Goal: Transaction & Acquisition: Purchase product/service

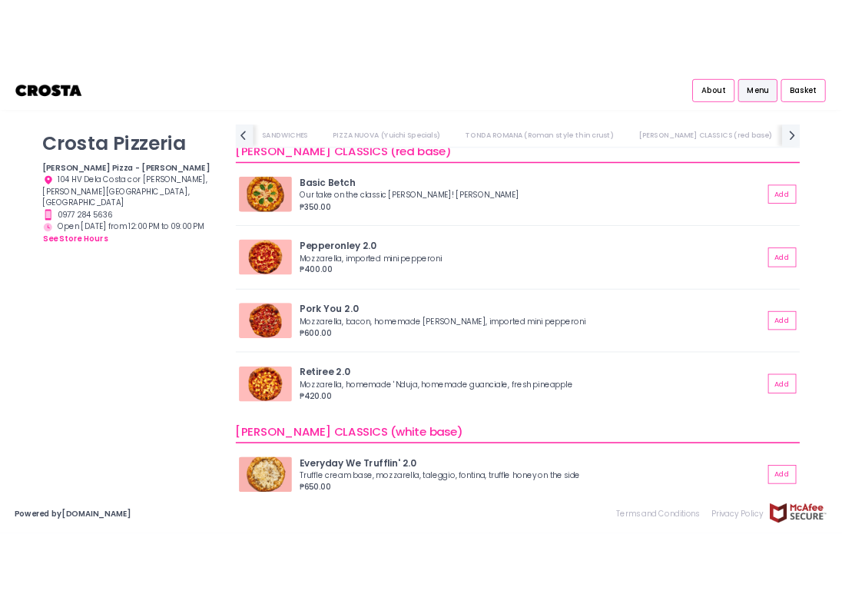
scroll to position [0, 117]
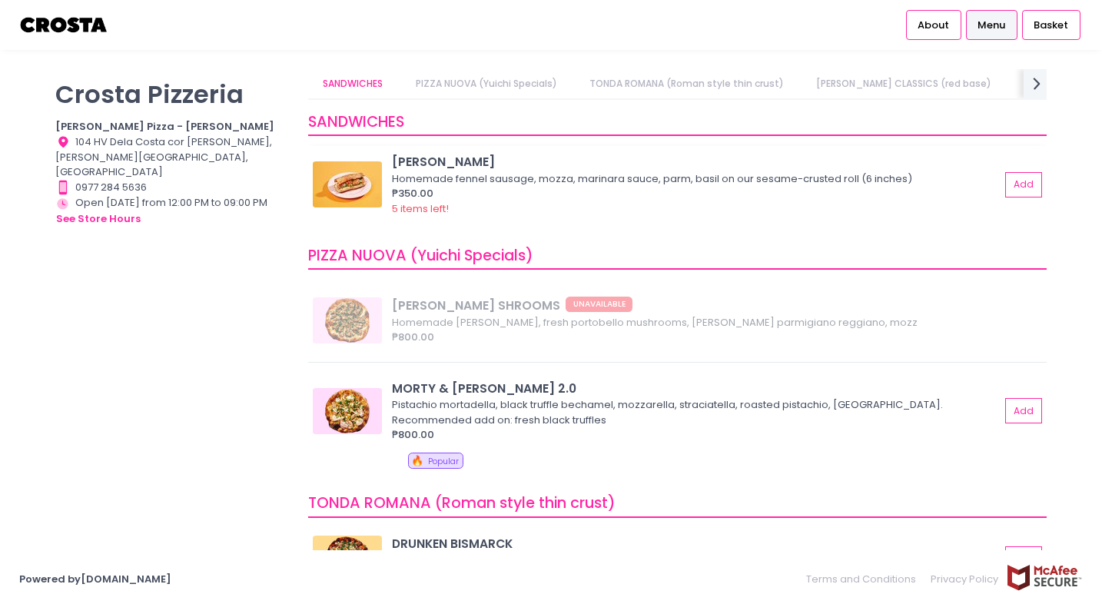
scroll to position [230, 0]
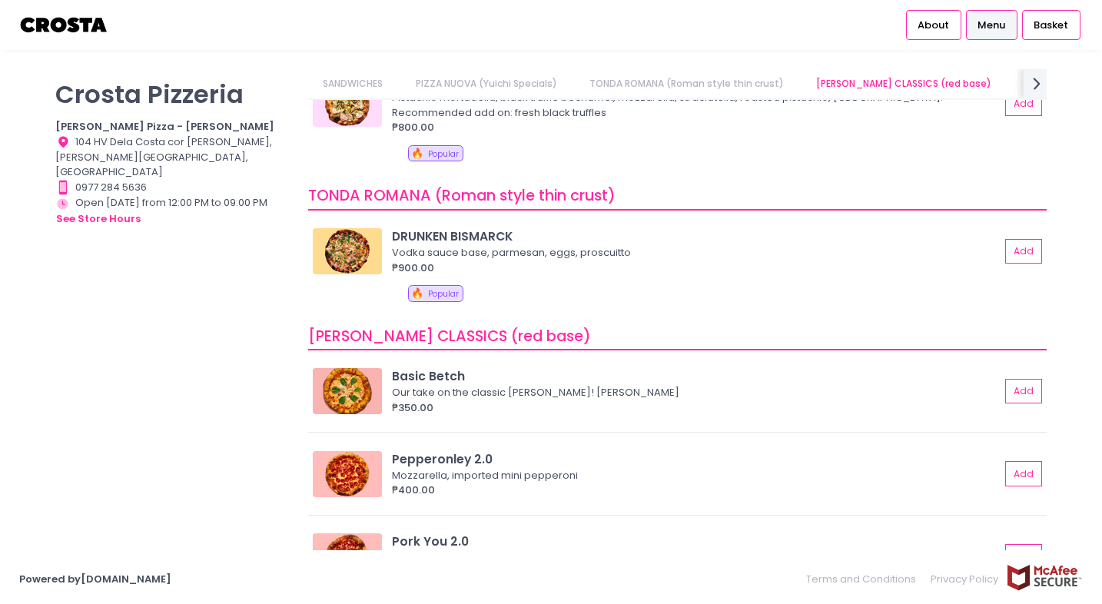
click at [520, 88] on link "PIZZA NUOVA (Yuichi Specials)" at bounding box center [485, 83] width 171 height 29
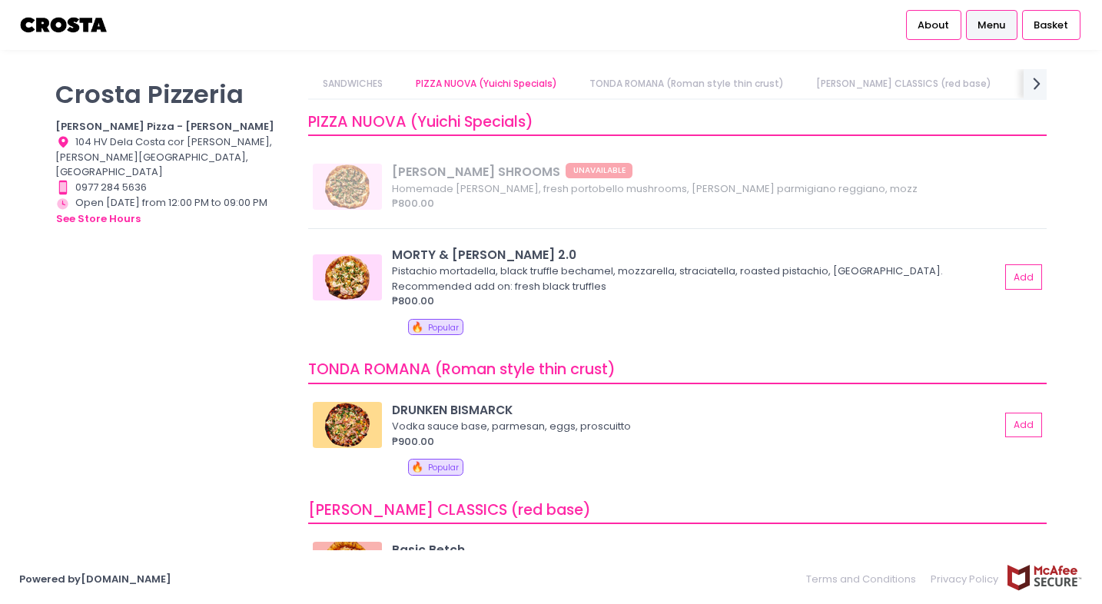
click at [658, 78] on link "TONDA ROMANA (Roman style thin crust)" at bounding box center [686, 83] width 224 height 29
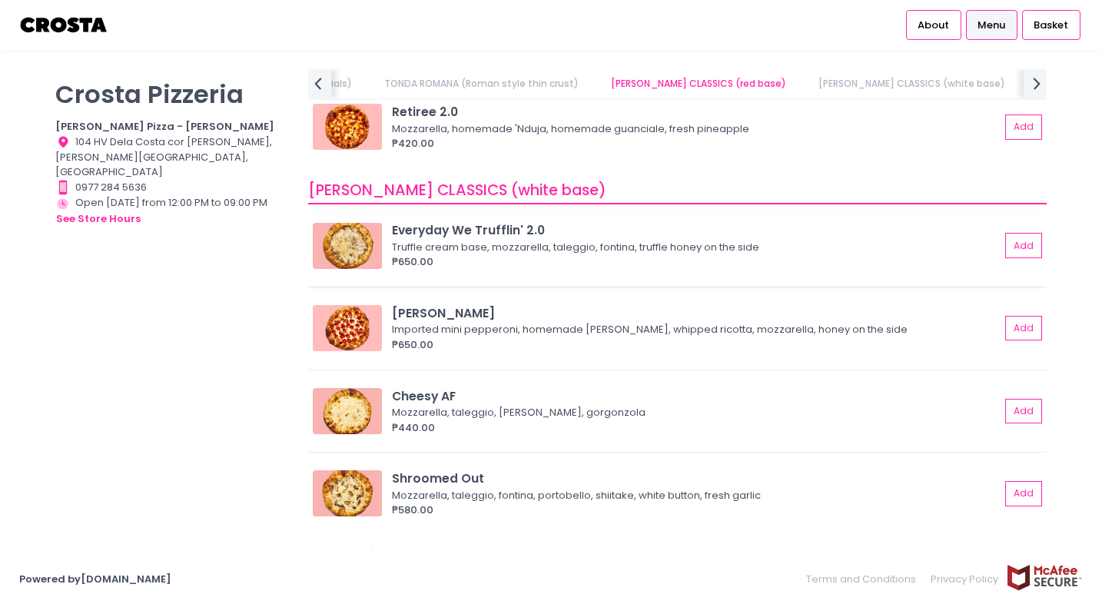
scroll to position [919, 0]
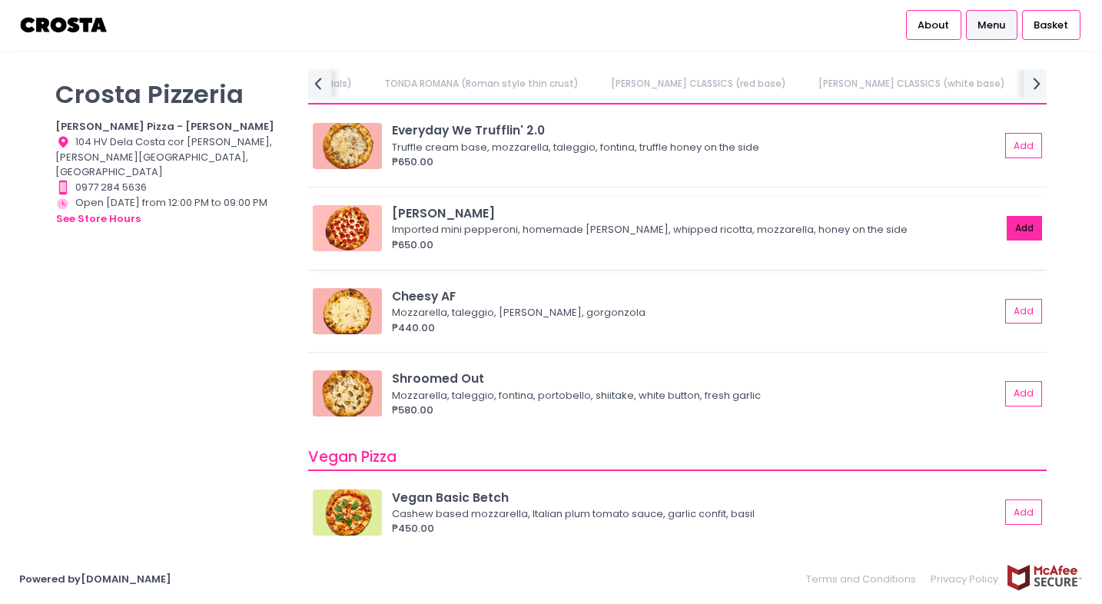
click at [1008, 227] on button "Add" at bounding box center [1023, 228] width 35 height 25
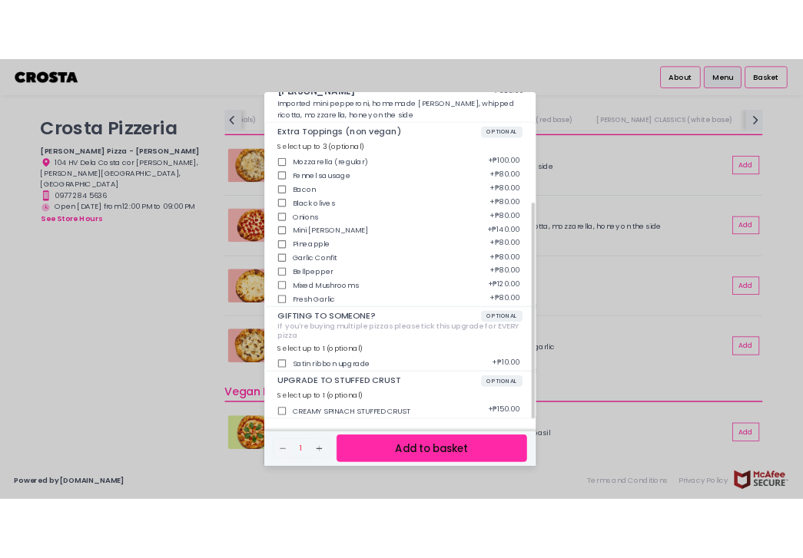
scroll to position [233, 0]
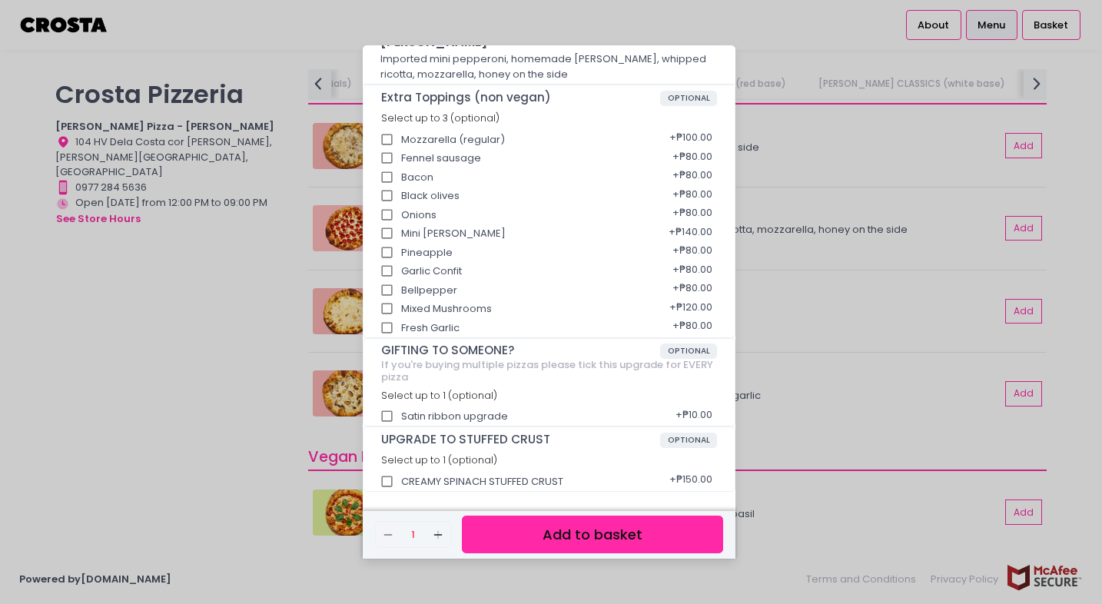
click at [580, 534] on button "Add to basket" at bounding box center [592, 534] width 261 height 38
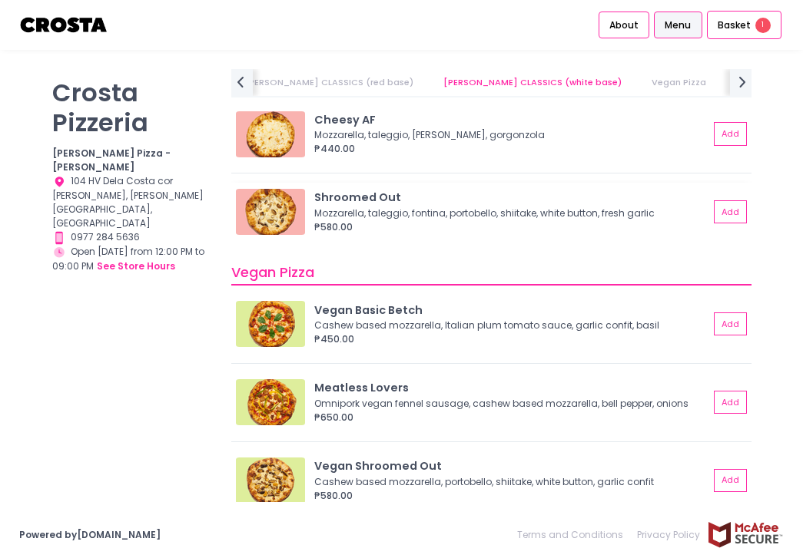
scroll to position [919, 0]
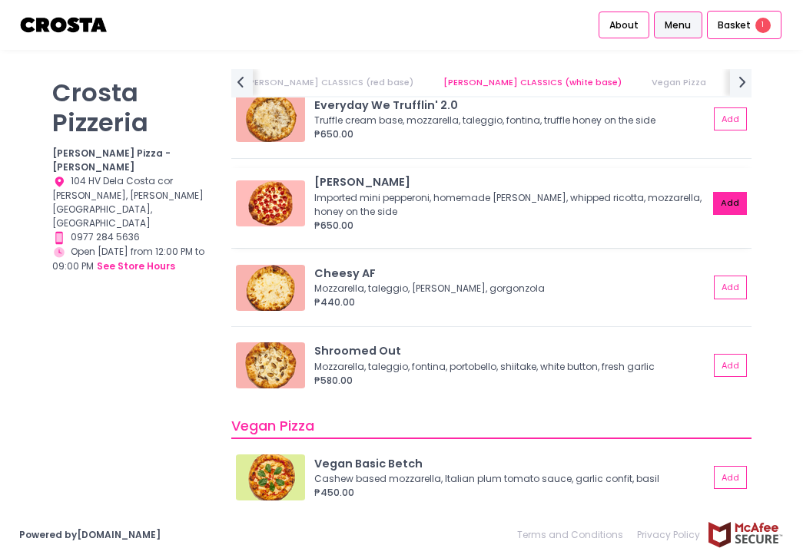
click at [717, 207] on button "Add" at bounding box center [730, 203] width 34 height 23
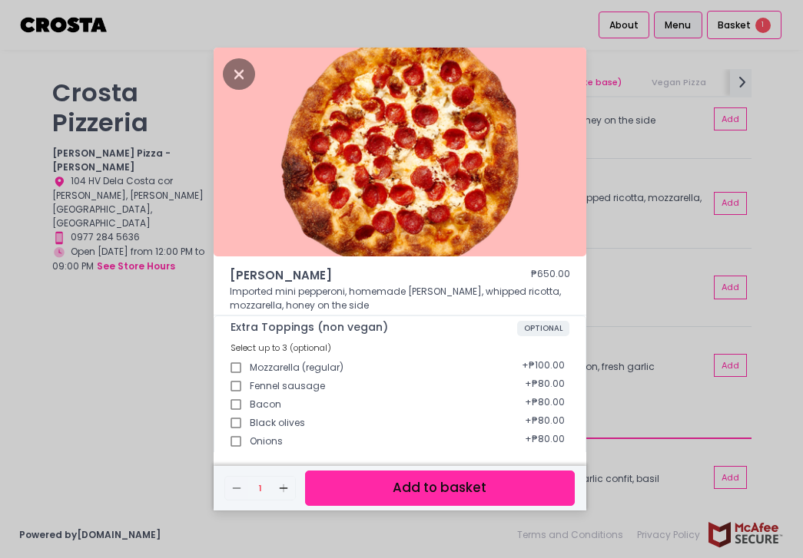
click at [495, 488] on button "Add to basket" at bounding box center [440, 488] width 270 height 35
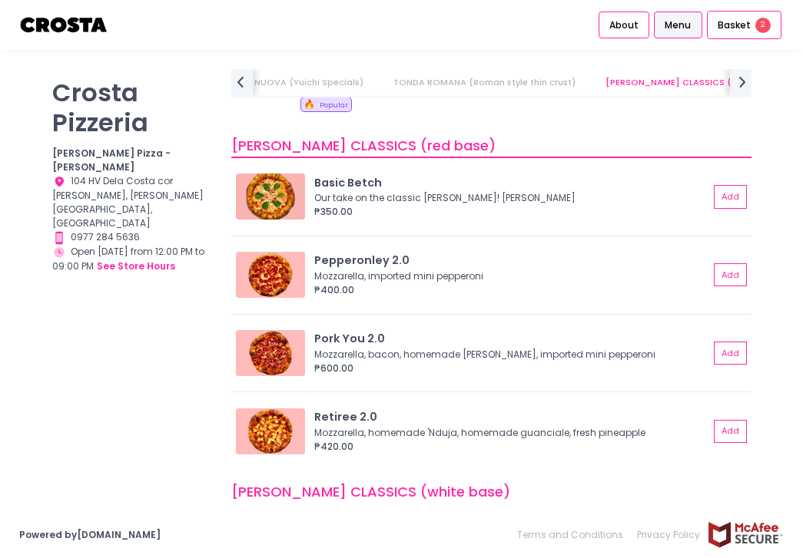
scroll to position [449, 0]
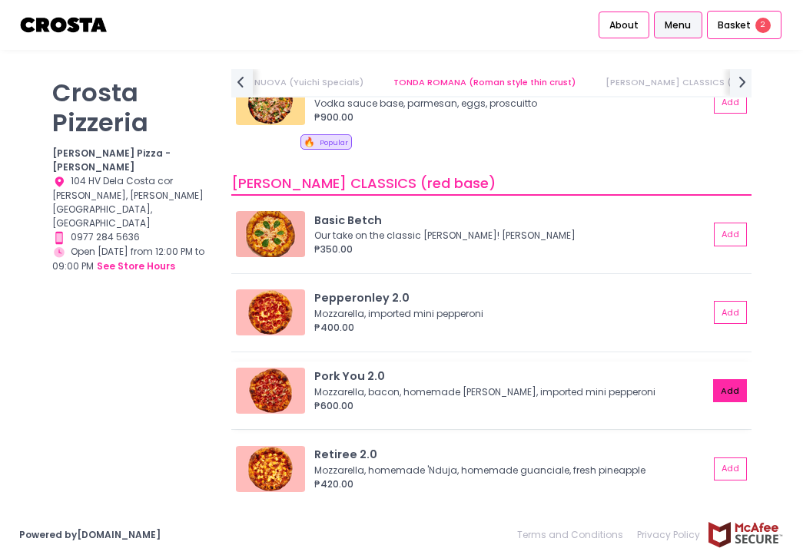
click at [727, 397] on button "Add" at bounding box center [730, 390] width 34 height 23
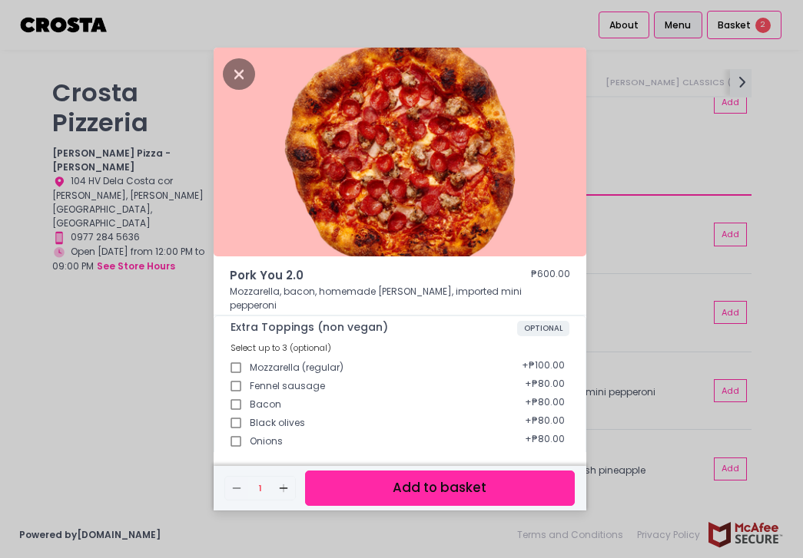
click at [448, 484] on button "Add to basket" at bounding box center [440, 488] width 270 height 35
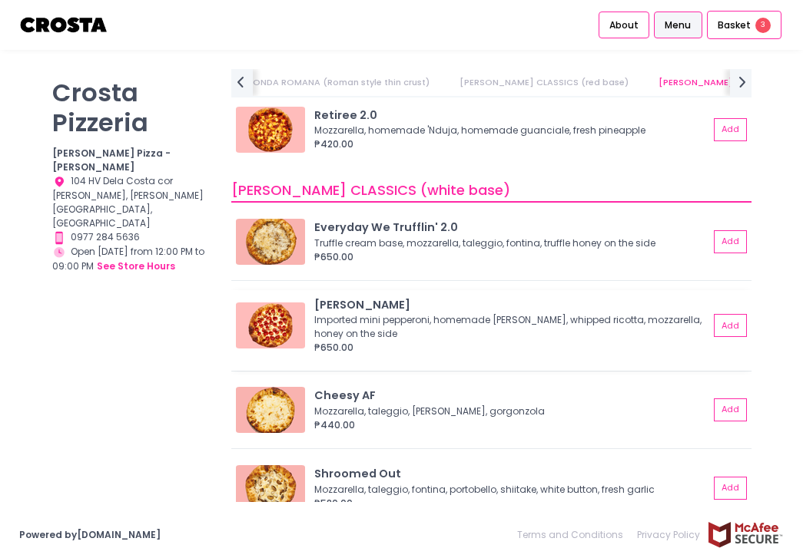
scroll to position [0, 369]
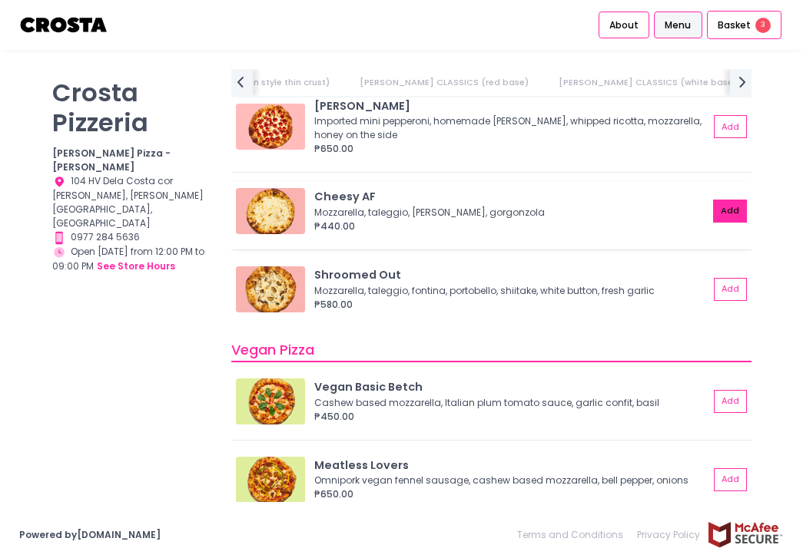
click at [723, 214] on button "Add" at bounding box center [730, 211] width 34 height 23
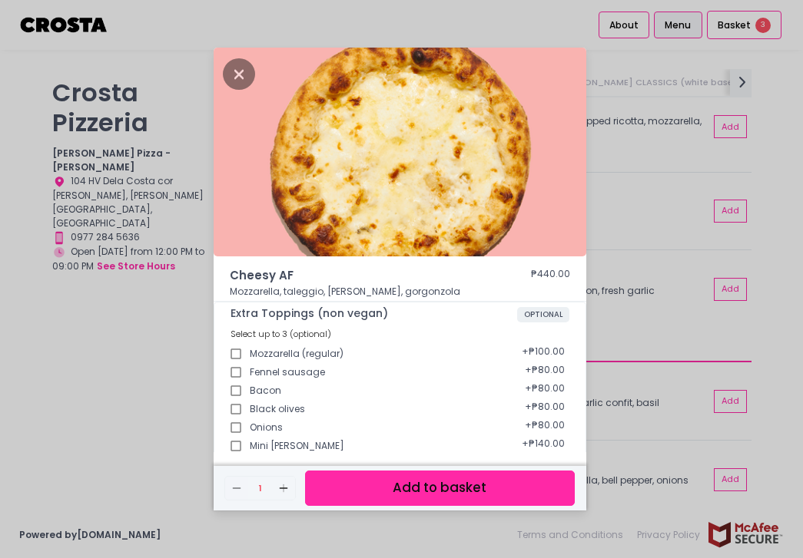
click at [535, 482] on button "Add to basket" at bounding box center [440, 488] width 270 height 35
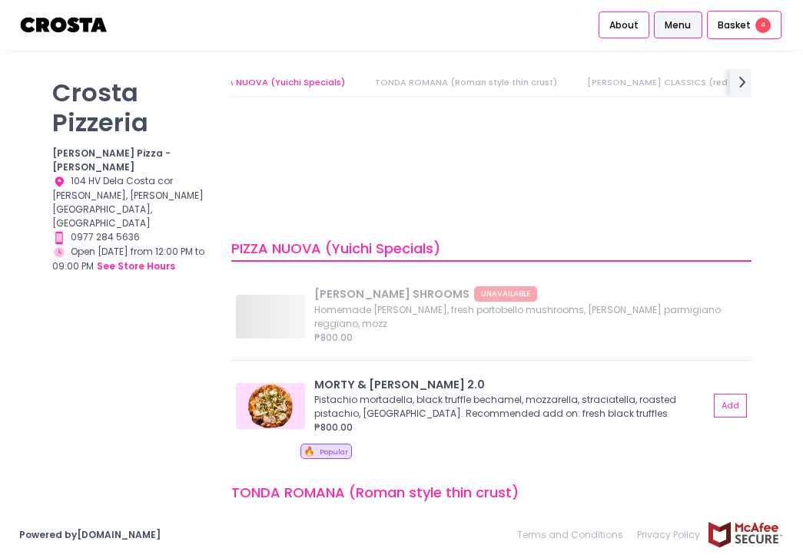
scroll to position [0, 0]
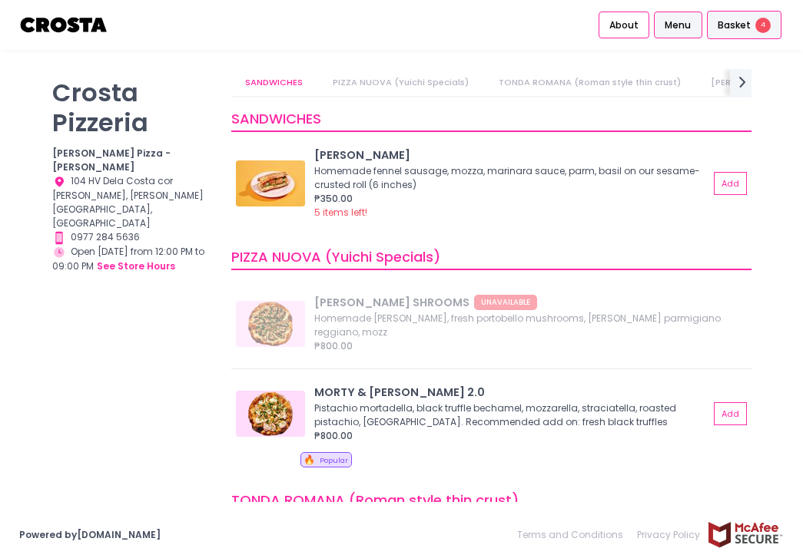
click at [754, 24] on div "Basket 4" at bounding box center [744, 25] width 75 height 29
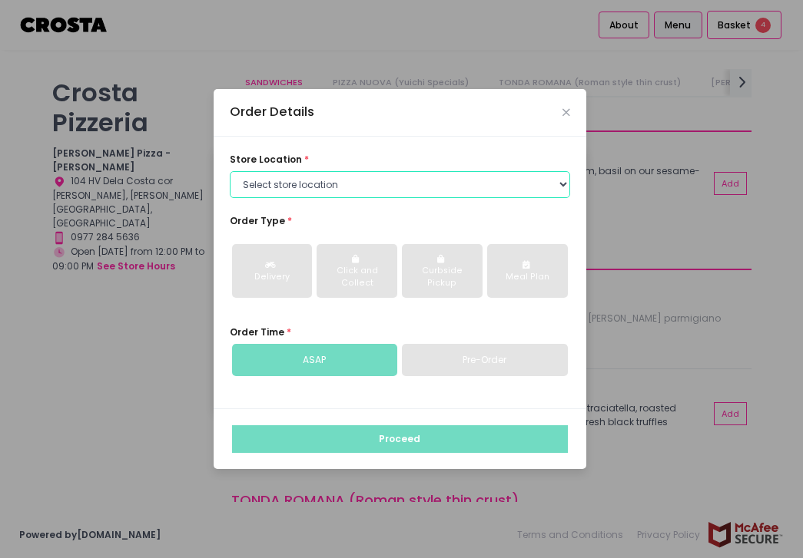
click at [310, 188] on select "Select store location [PERSON_NAME] Pizza - [PERSON_NAME] Pizza - [GEOGRAPHIC_D…" at bounding box center [400, 185] width 340 height 28
select select "5fabb2e53664a8677beaeb89"
click at [230, 171] on select "Select store location [PERSON_NAME] Pizza - [PERSON_NAME] Pizza - [GEOGRAPHIC_D…" at bounding box center [400, 185] width 340 height 28
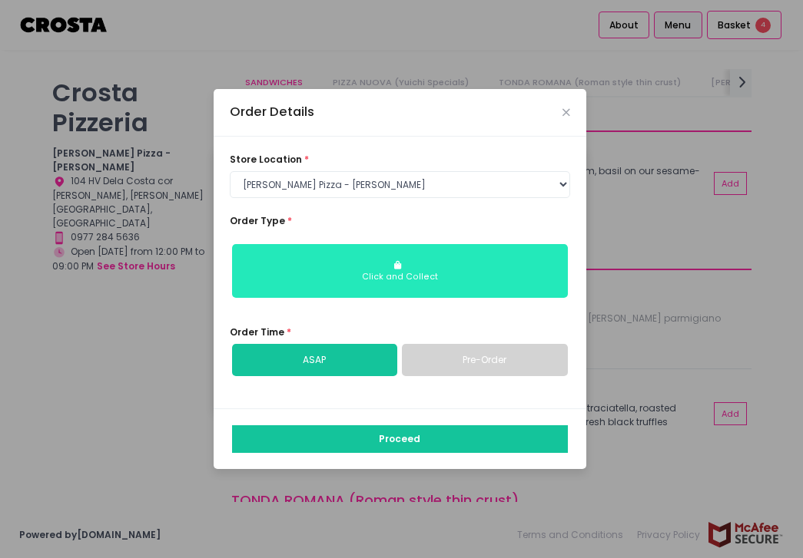
click at [393, 272] on div "Click and Collect" at bounding box center [400, 277] width 316 height 12
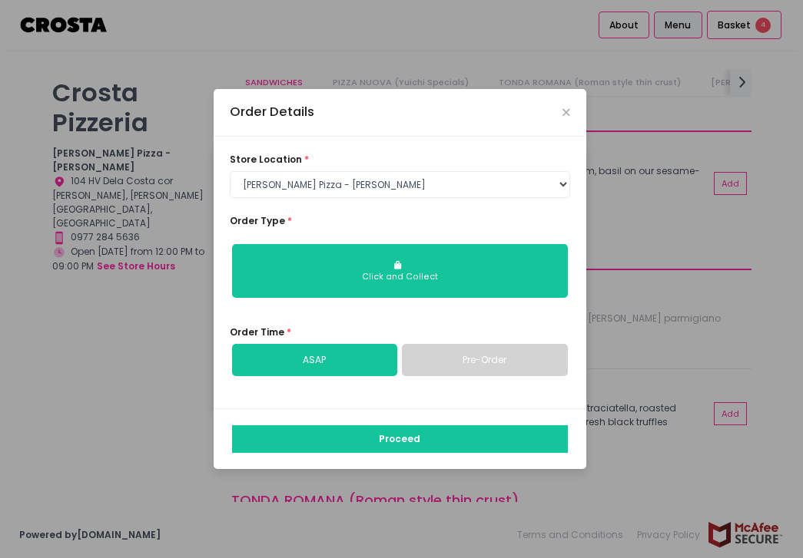
click at [437, 364] on link "Pre-Order" at bounding box center [485, 360] width 166 height 32
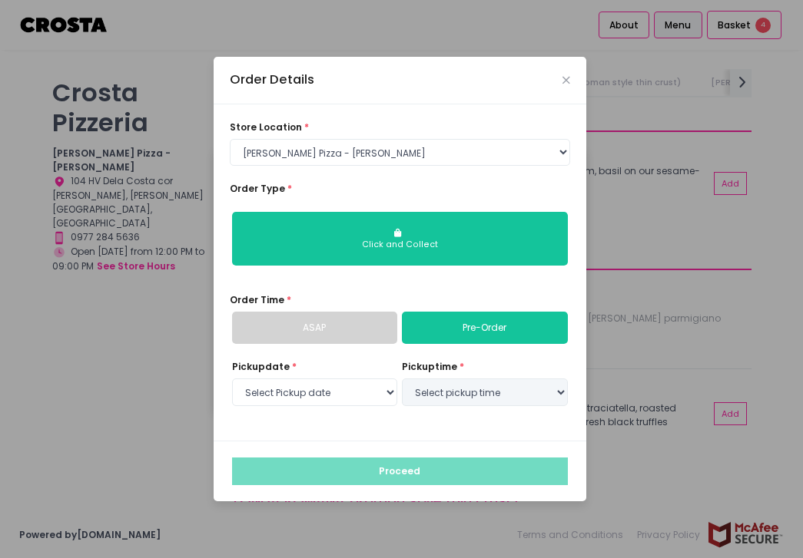
select select "[DATE]"
click at [462, 390] on select "Select pickup time 04:00 PM - 04:30 PM 04:30 PM - 05:00 PM 05:00 PM - 05:30 PM …" at bounding box center [485, 393] width 166 height 28
click at [362, 178] on div "store location * Select store location [PERSON_NAME] Pizza - [PERSON_NAME] Pizz…" at bounding box center [400, 272] width 373 height 336
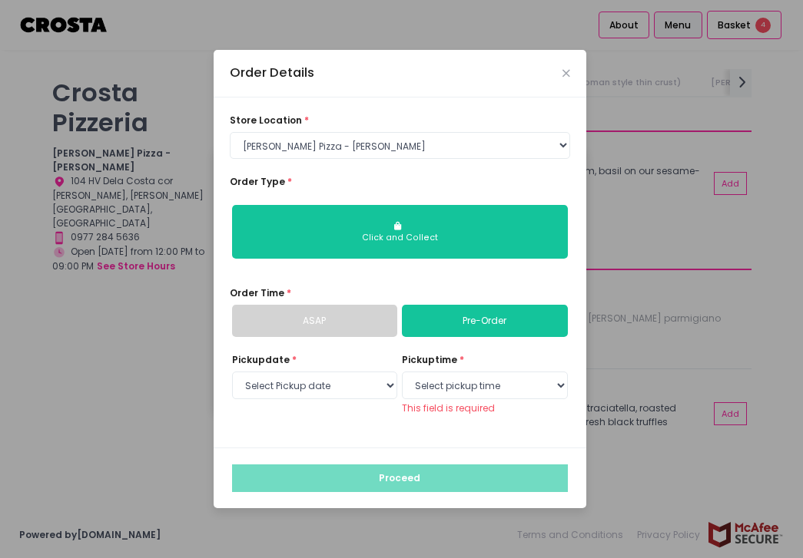
drag, startPoint x: 340, startPoint y: 345, endPoint x: 342, endPoint y: 318, distance: 27.0
click at [340, 345] on div "store location * Select store location [PERSON_NAME] Pizza - [PERSON_NAME] Pizz…" at bounding box center [400, 273] width 373 height 350
click at [342, 317] on link "ASAP" at bounding box center [315, 321] width 166 height 32
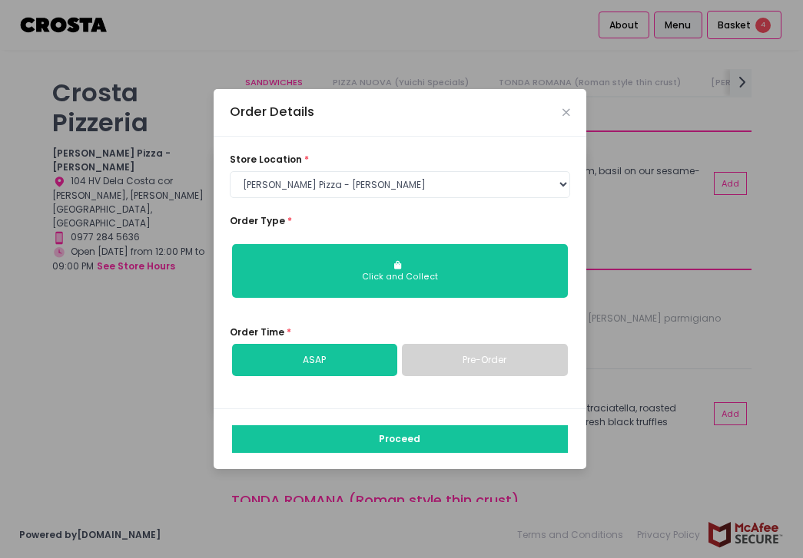
click at [758, 14] on div "Order Details store location * Select store location [PERSON_NAME] Pizza - [PER…" at bounding box center [401, 279] width 803 height 558
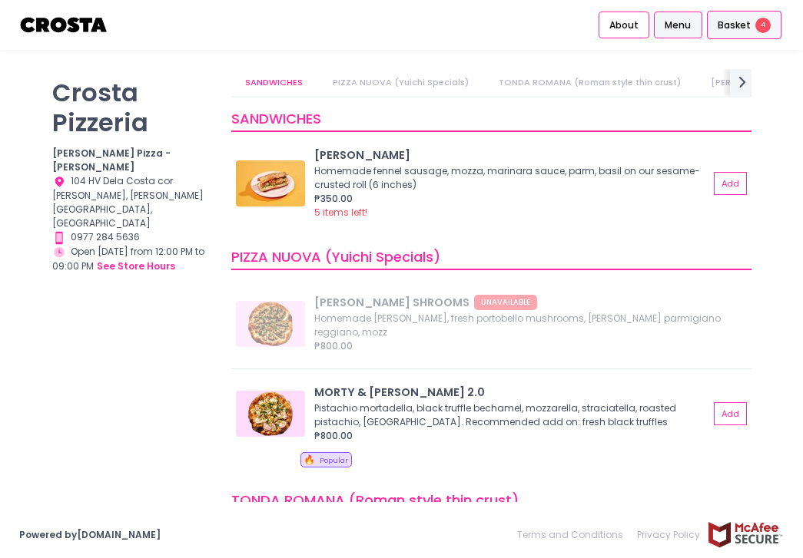
click at [744, 28] on span "Basket" at bounding box center [733, 25] width 33 height 15
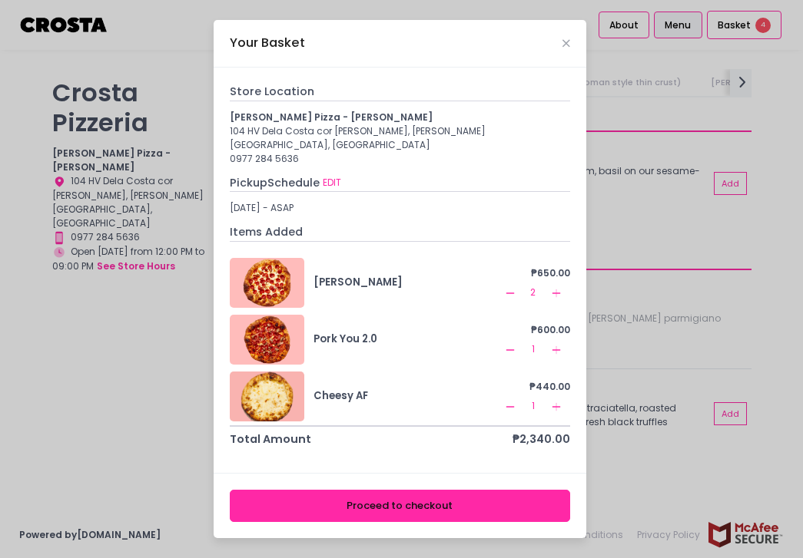
click at [504, 287] on icon "Remove Created with Sketch." at bounding box center [510, 293] width 12 height 12
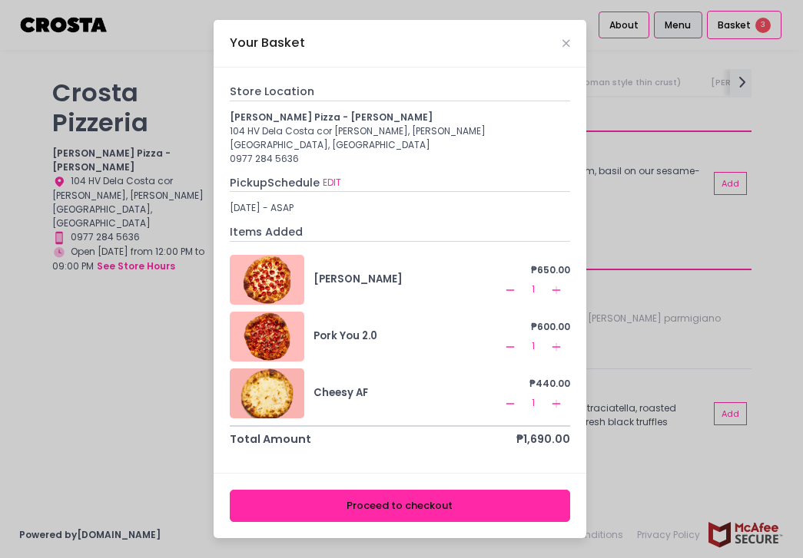
click at [418, 175] on div "Pickup Schedule EDIT" at bounding box center [400, 184] width 340 height 18
click at [520, 496] on button "Proceed to checkout" at bounding box center [400, 505] width 340 height 31
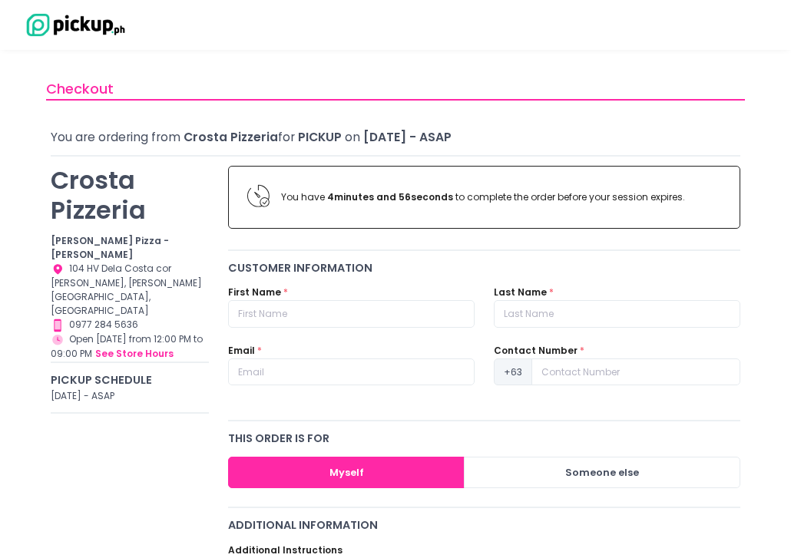
click at [349, 329] on div "First Name *" at bounding box center [351, 315] width 266 height 58
click at [343, 317] on input "text" at bounding box center [351, 314] width 247 height 28
type input "VIANCES NICALEEN"
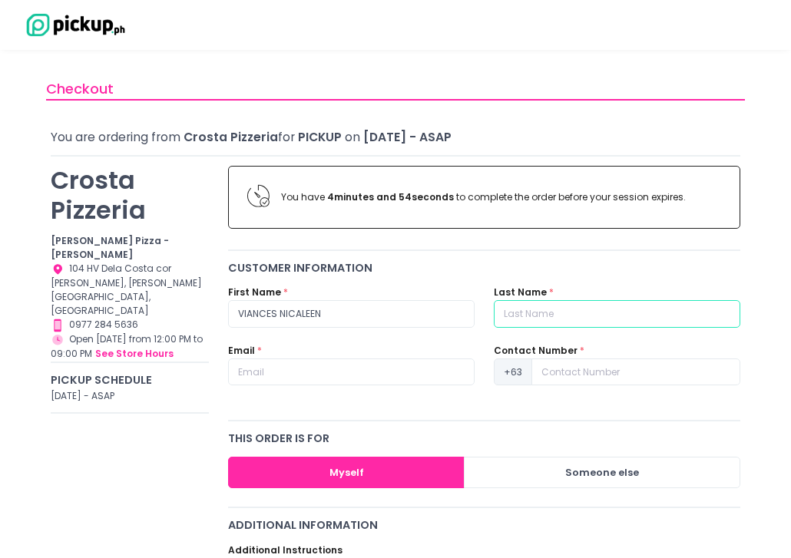
type input "[PERSON_NAME]"
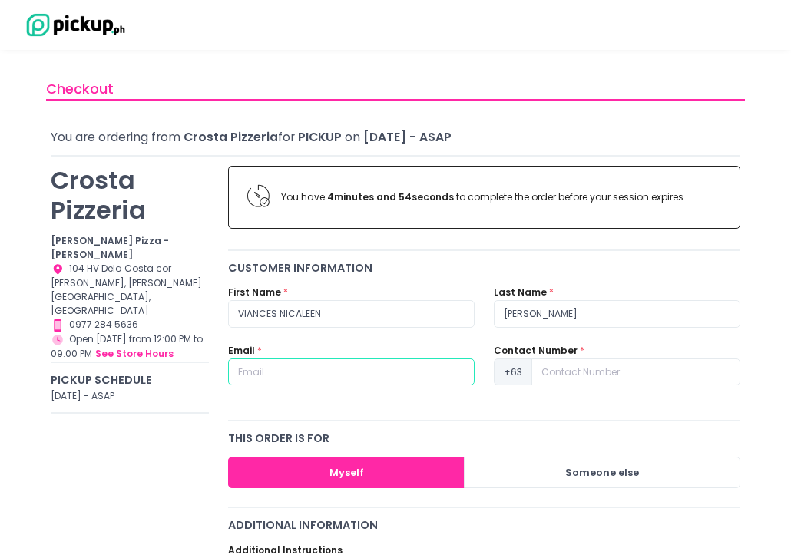
type input "[EMAIL_ADDRESS][DOMAIN_NAME]"
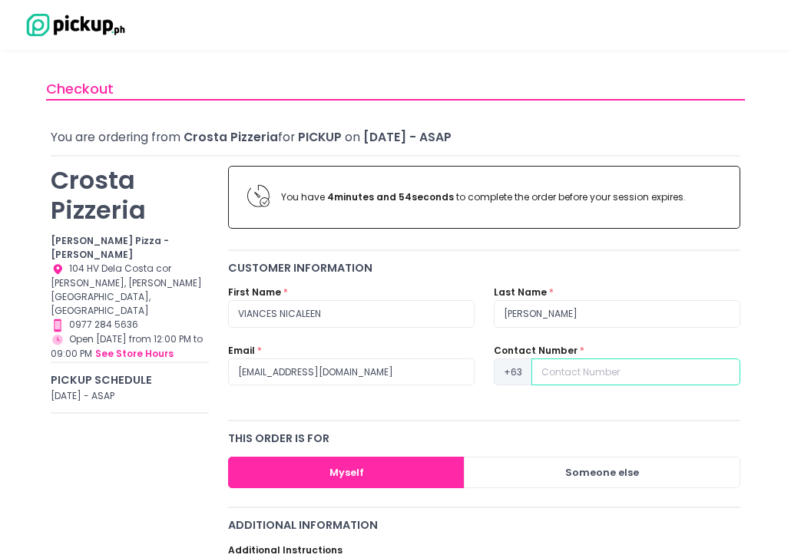
type input "9063618316"
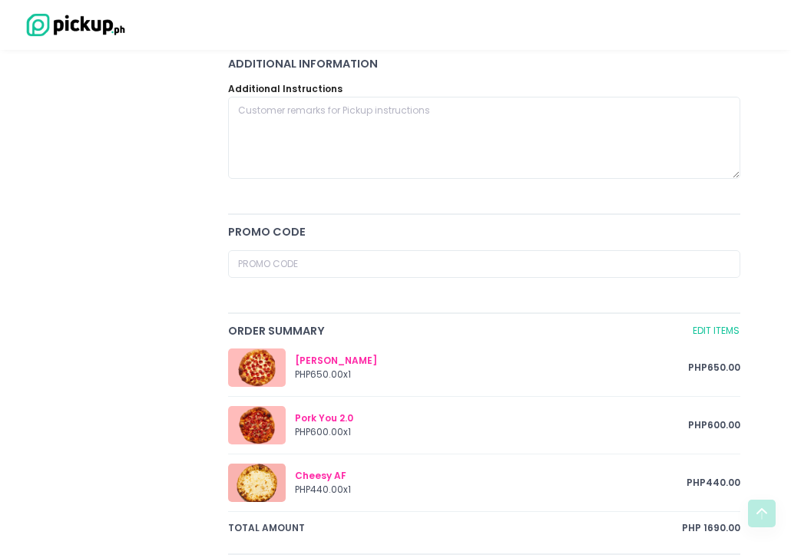
scroll to position [230, 0]
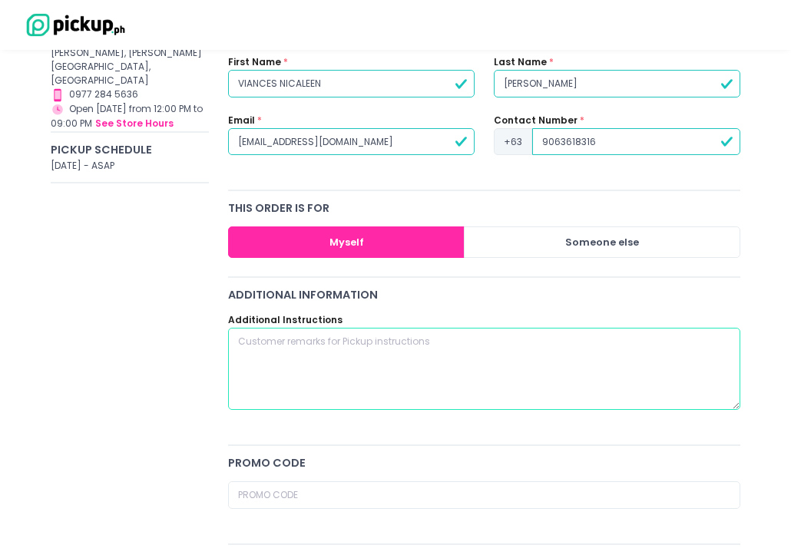
click at [306, 381] on textarea at bounding box center [484, 369] width 512 height 83
type textarea "p"
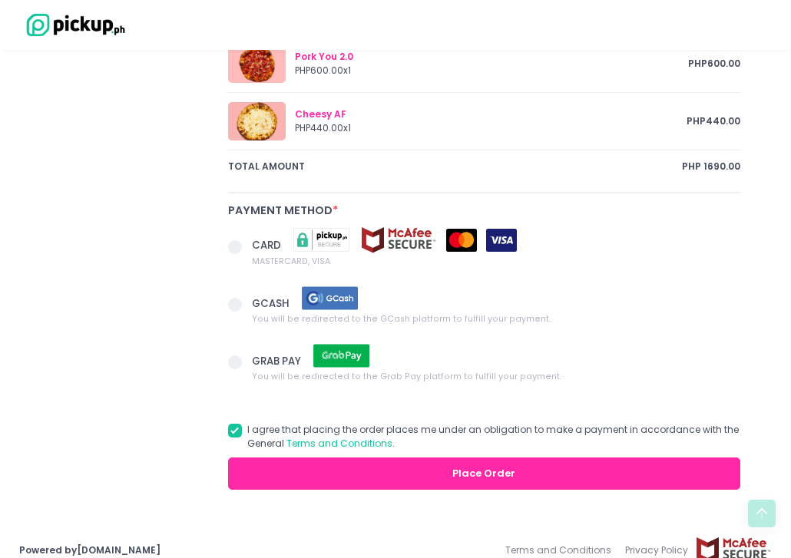
scroll to position [838, 0]
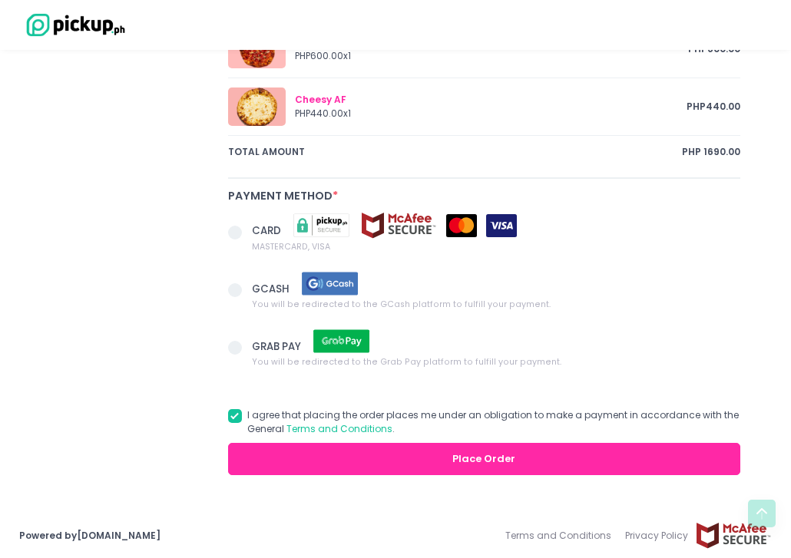
type textarea "Please cut the pizza into 8 pcs. Thank you."
click at [230, 227] on span at bounding box center [235, 233] width 14 height 14
click at [247, 227] on input "CARD MASTERCARD, VISA" at bounding box center [252, 230] width 10 height 10
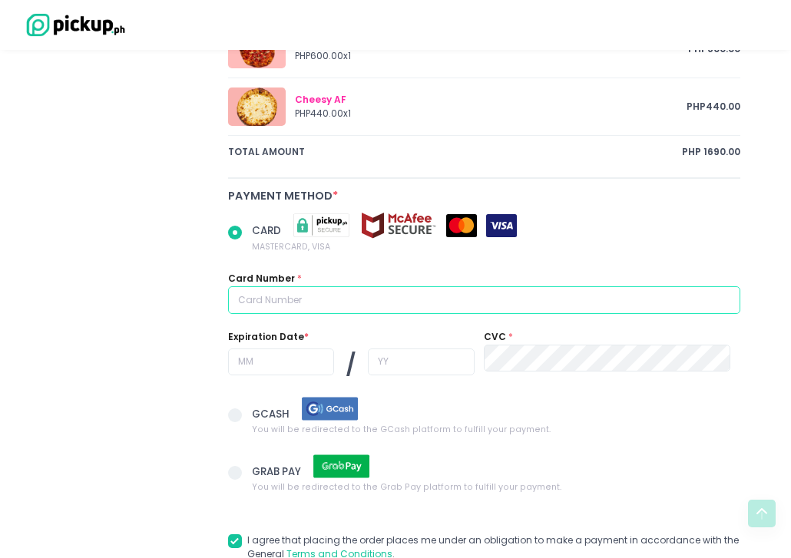
click at [336, 308] on input "text" at bounding box center [484, 301] width 512 height 28
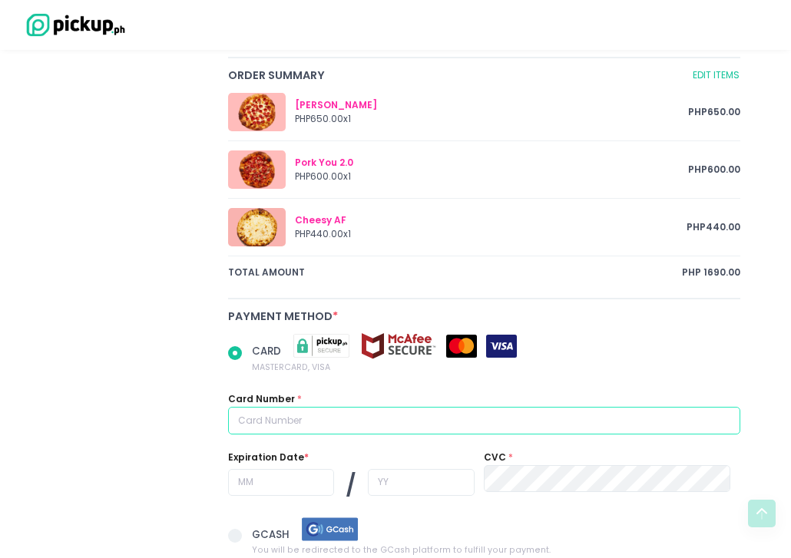
scroll to position [684, 0]
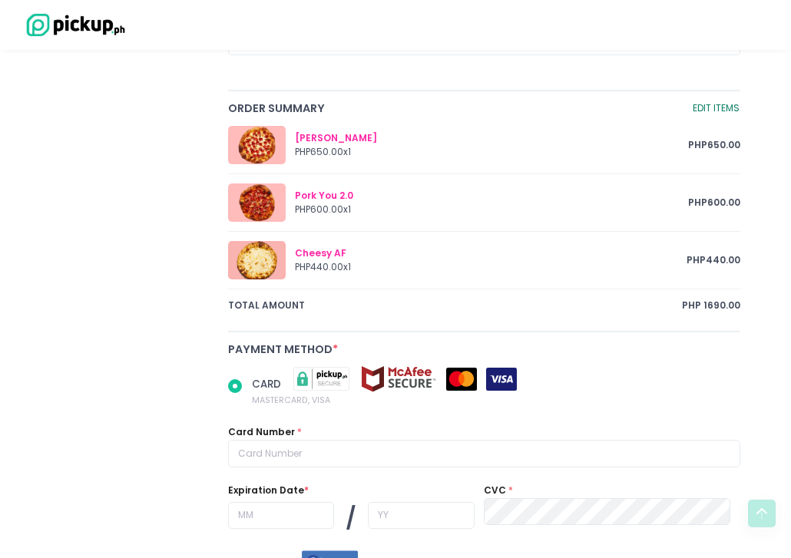
radio input "true"
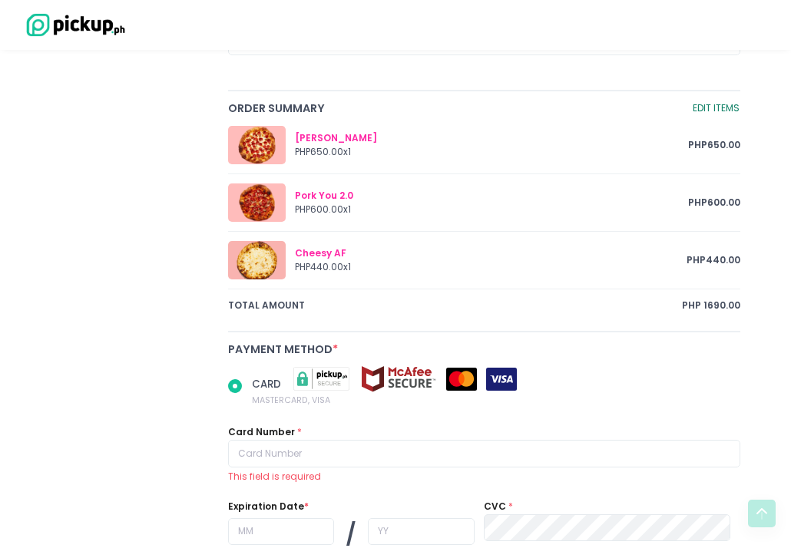
click at [719, 107] on link "Edit Items" at bounding box center [716, 109] width 48 height 17
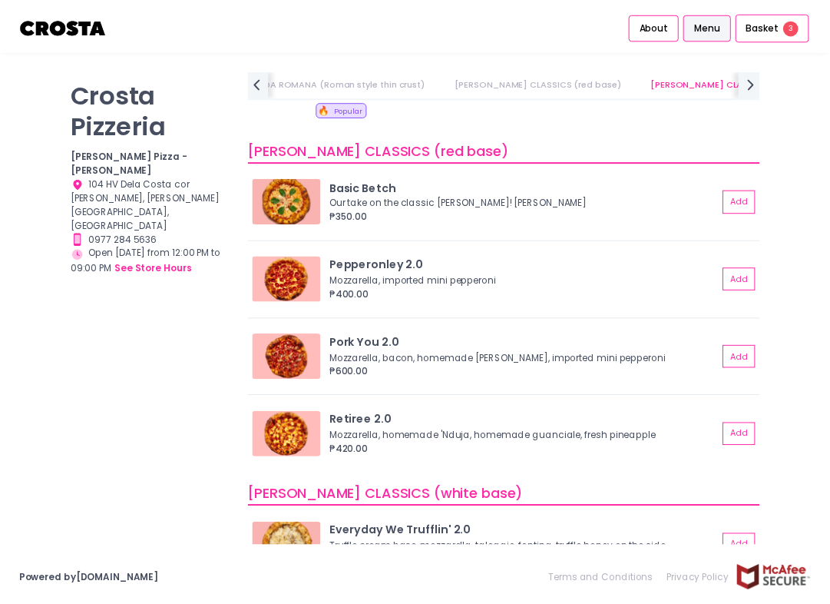
scroll to position [489, 0]
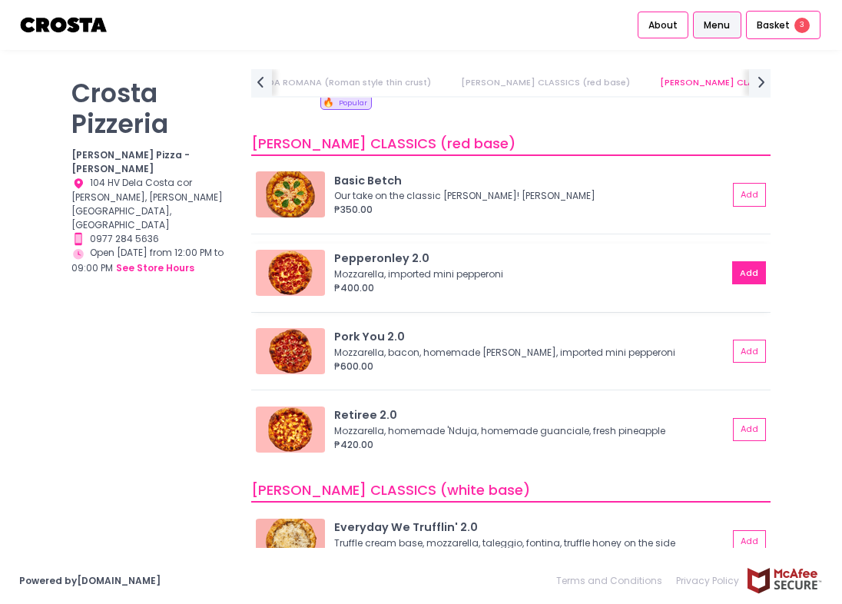
click at [746, 277] on button "Add" at bounding box center [749, 272] width 34 height 23
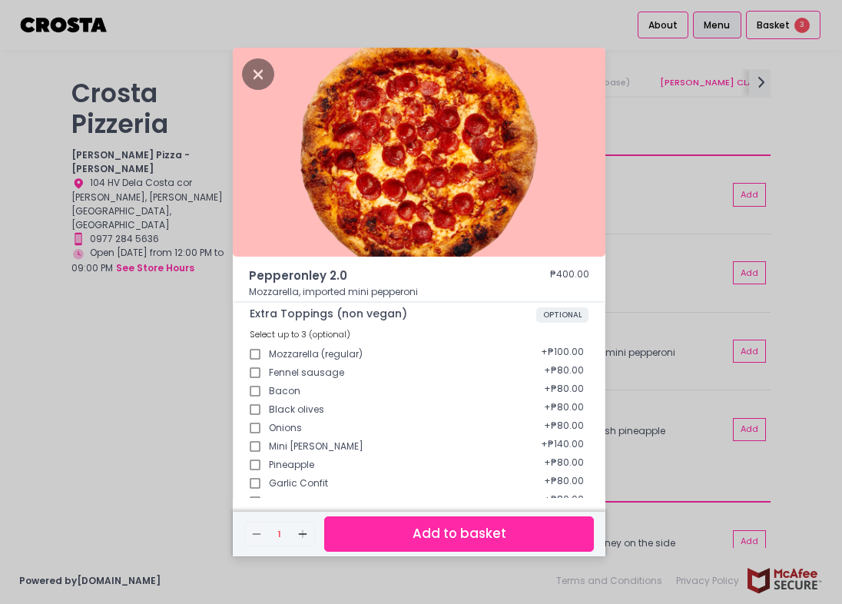
click at [481, 532] on button "Add to basket" at bounding box center [459, 533] width 270 height 35
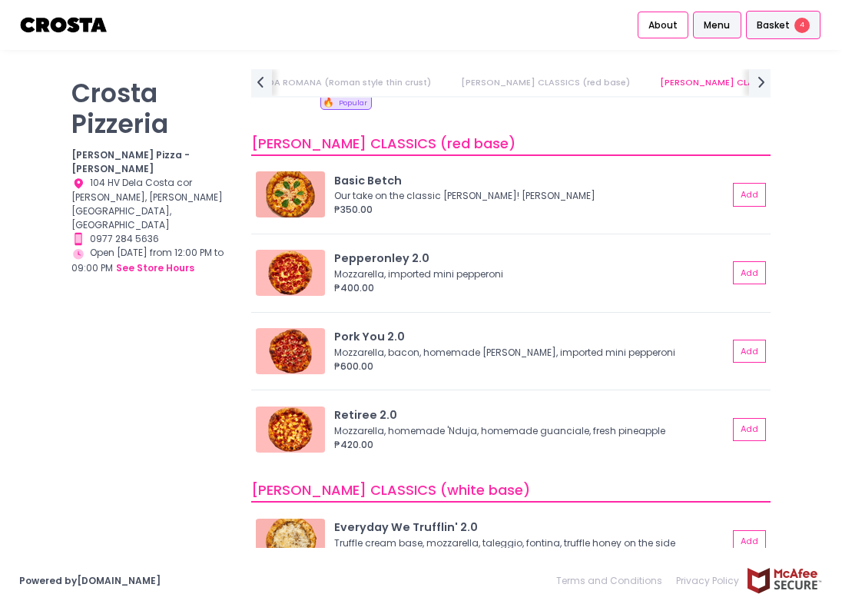
click at [779, 39] on div "Basket 4" at bounding box center [783, 25] width 75 height 29
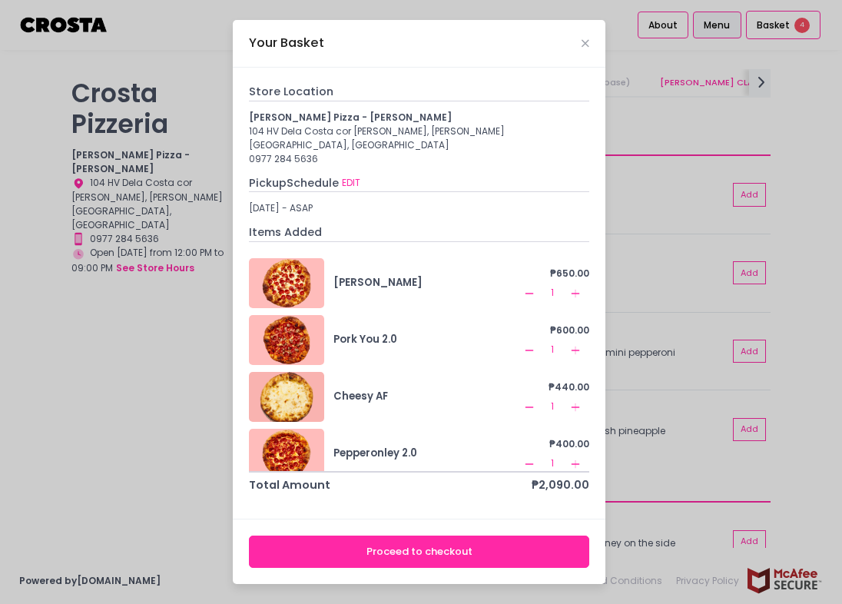
click at [525, 290] on icon "Remove Created with Sketch." at bounding box center [529, 293] width 12 height 12
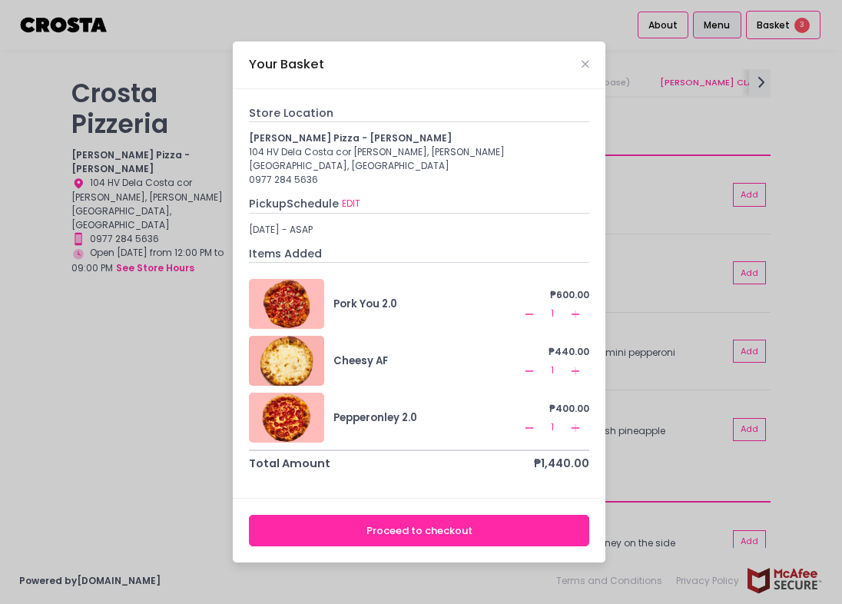
click at [514, 522] on button "Proceed to checkout" at bounding box center [419, 530] width 340 height 31
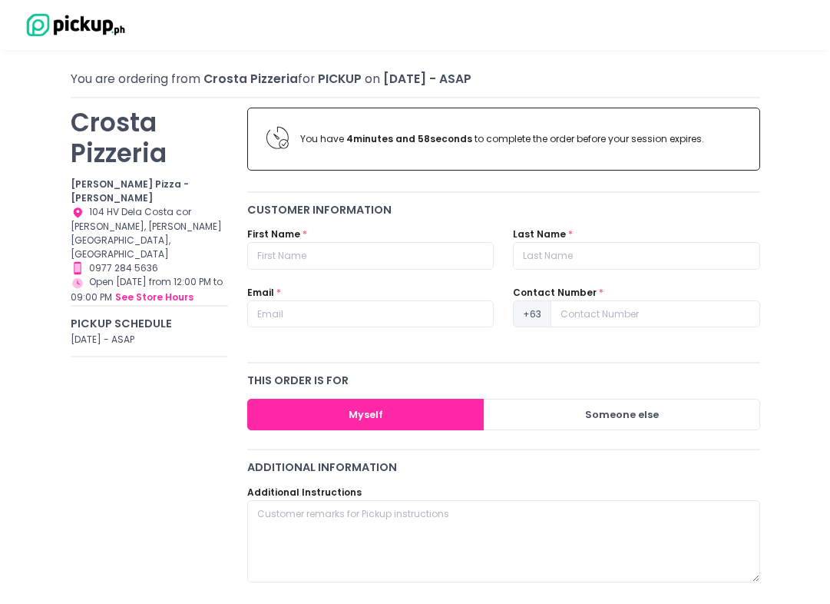
scroll to position [77, 0]
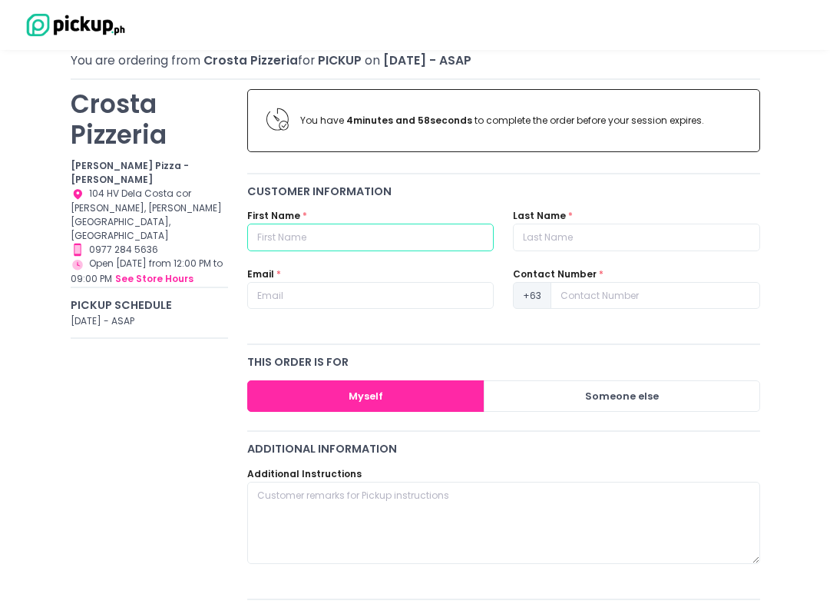
click at [353, 242] on input "text" at bounding box center [370, 238] width 247 height 28
type input "VIANCES NICALEEN"
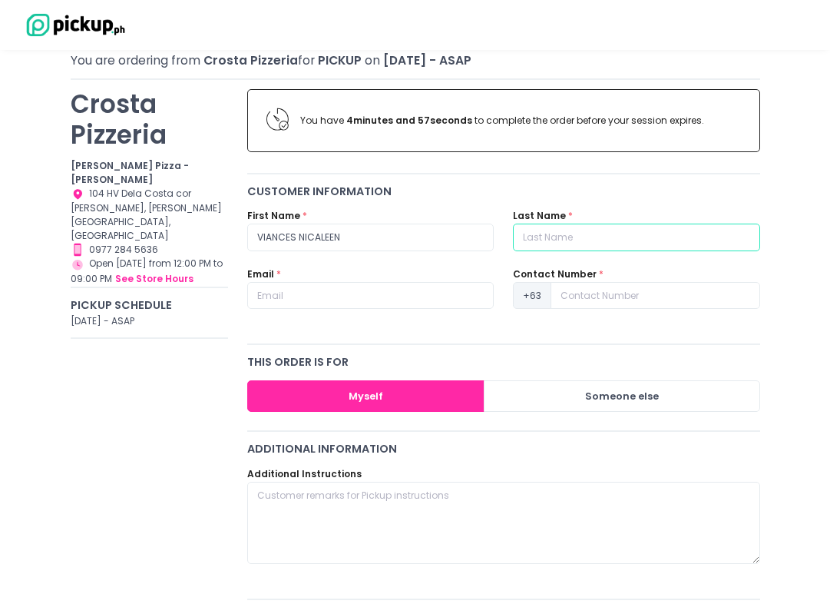
type input "[PERSON_NAME]"
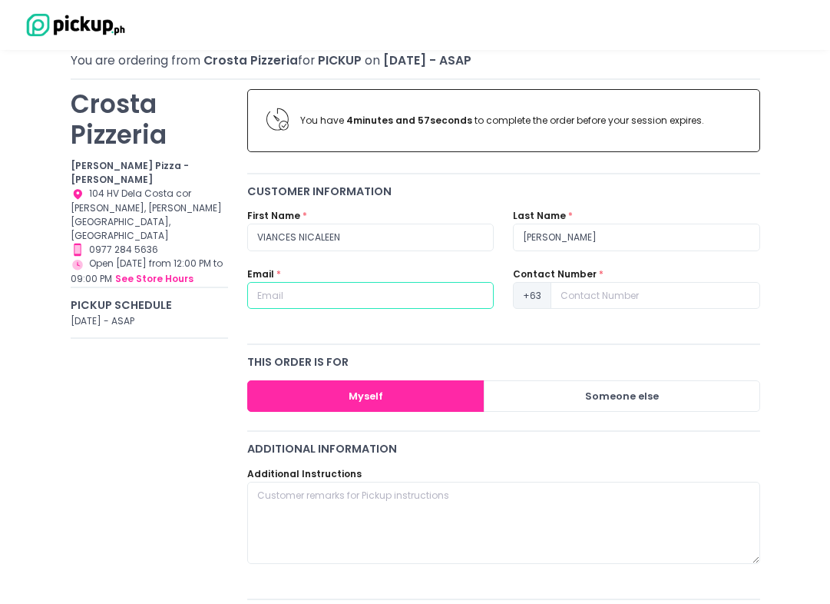
type input "[EMAIL_ADDRESS][DOMAIN_NAME]"
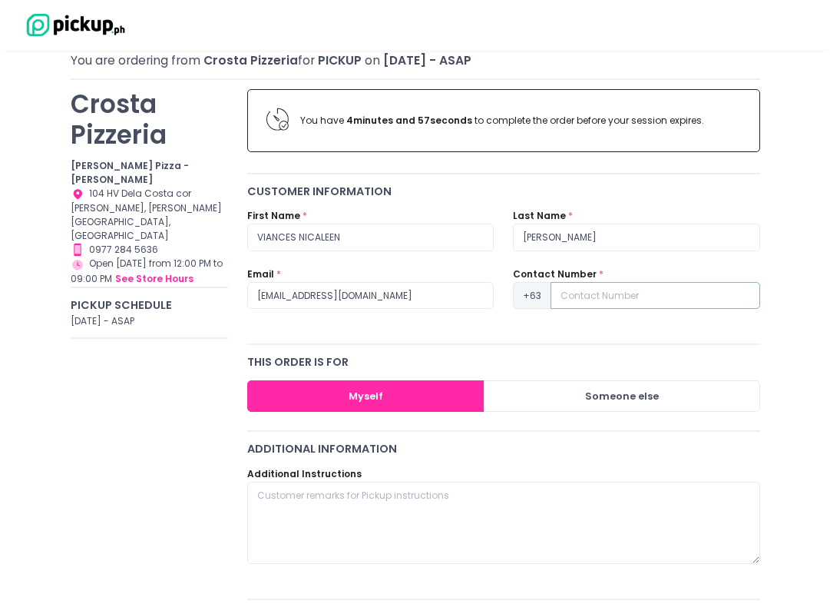
type input "9063618316"
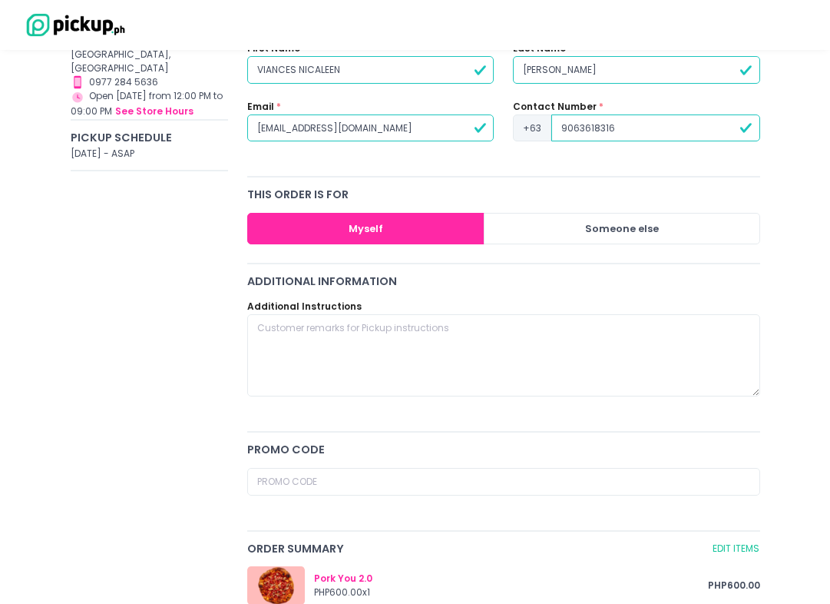
scroll to position [307, 0]
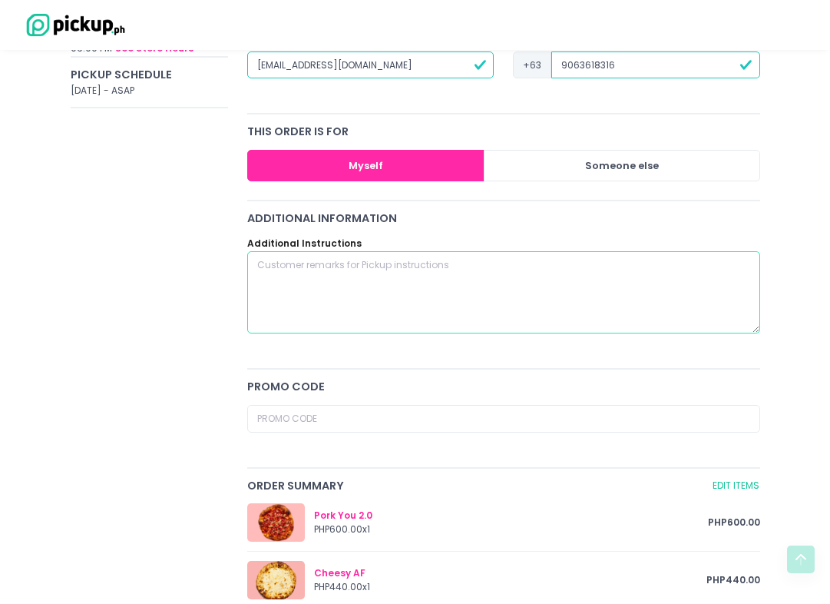
click at [461, 314] on textarea at bounding box center [503, 292] width 512 height 83
type textarea "Please cut the pizza into 8 slices. Thank you."
click at [779, 420] on div "Checkout You are ordering from [PERSON_NAME] Pizzeria for Pickup on [DATE] - AS…" at bounding box center [415, 393] width 737 height 1263
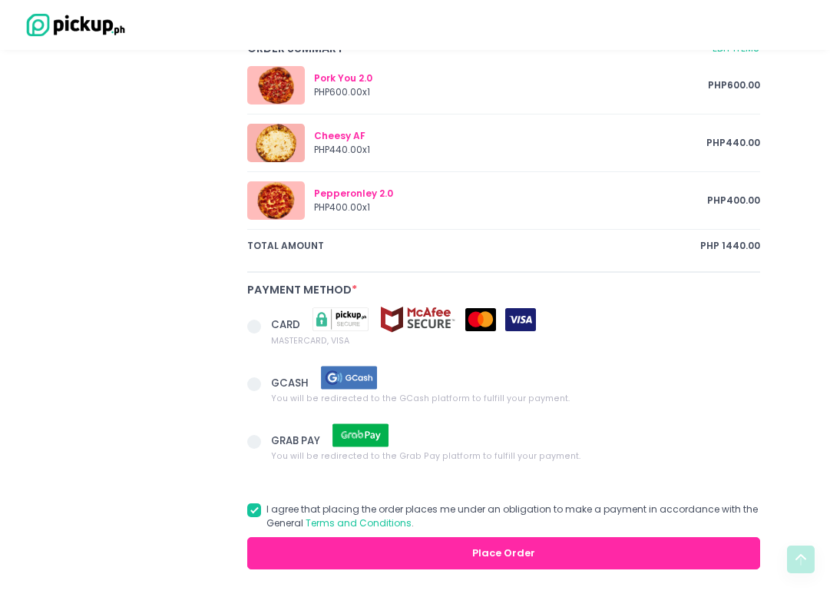
scroll to position [793, 0]
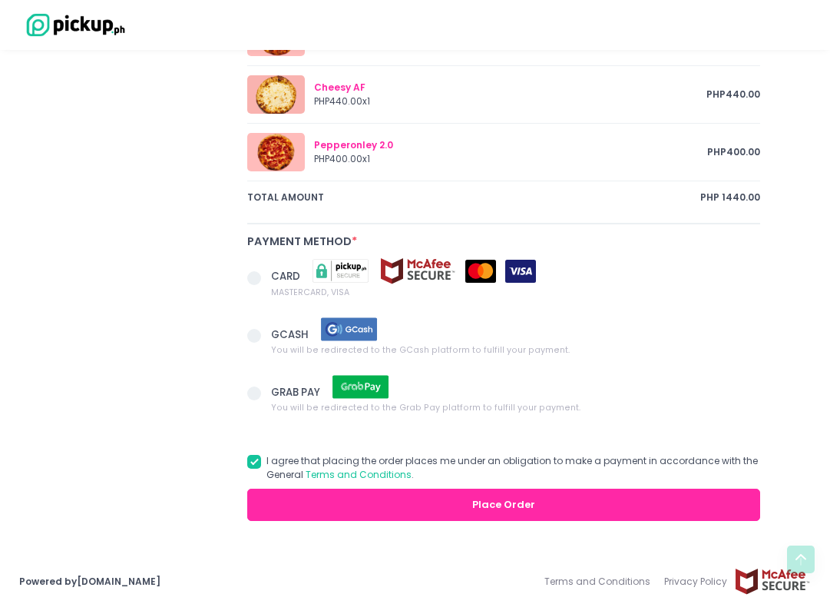
click at [256, 273] on span at bounding box center [254, 278] width 14 height 14
click at [267, 273] on input "CARD MASTERCARD, VISA" at bounding box center [272, 275] width 10 height 10
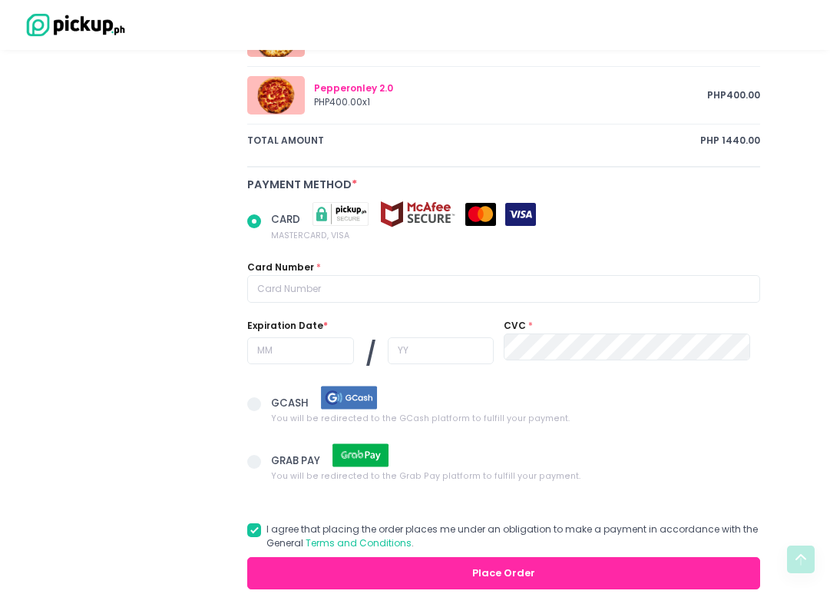
scroll to position [919, 0]
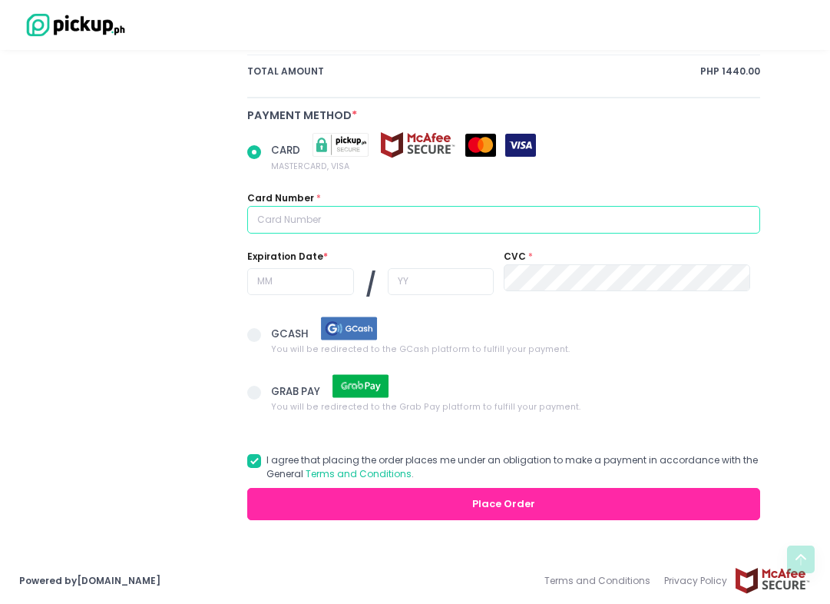
click at [310, 221] on input "text" at bounding box center [503, 220] width 512 height 28
radio input "true"
type input "4"
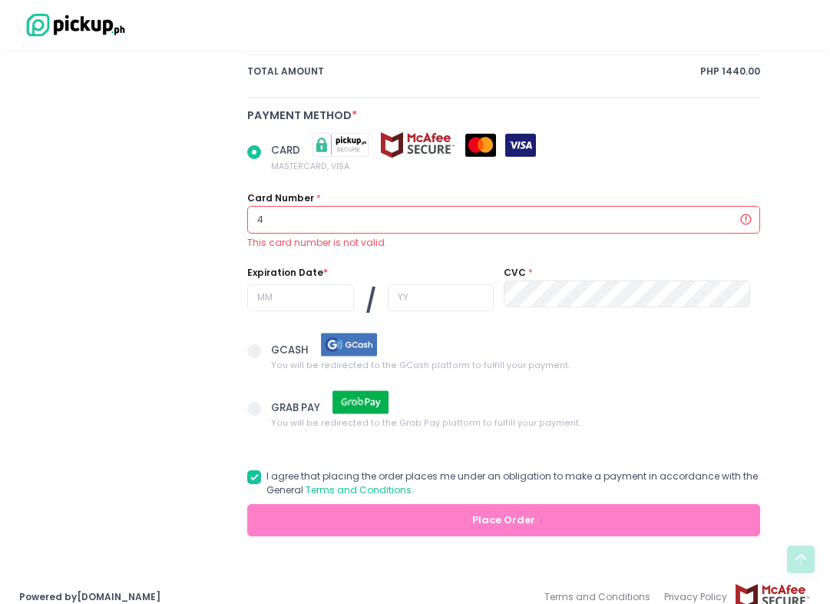
radio input "true"
type input "41"
radio input "true"
type input "418"
radio input "true"
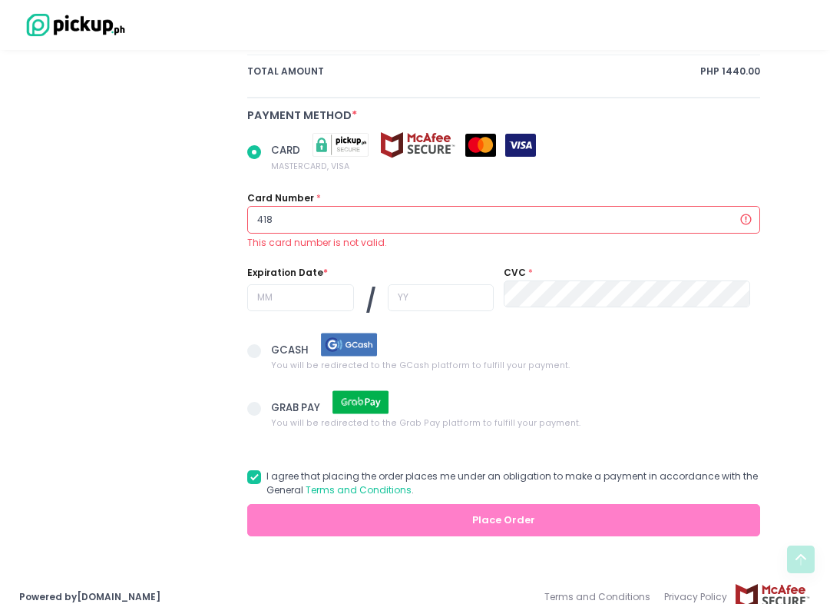
type input "4183"
radio input "true"
type input "41835"
radio input "true"
type input "418359"
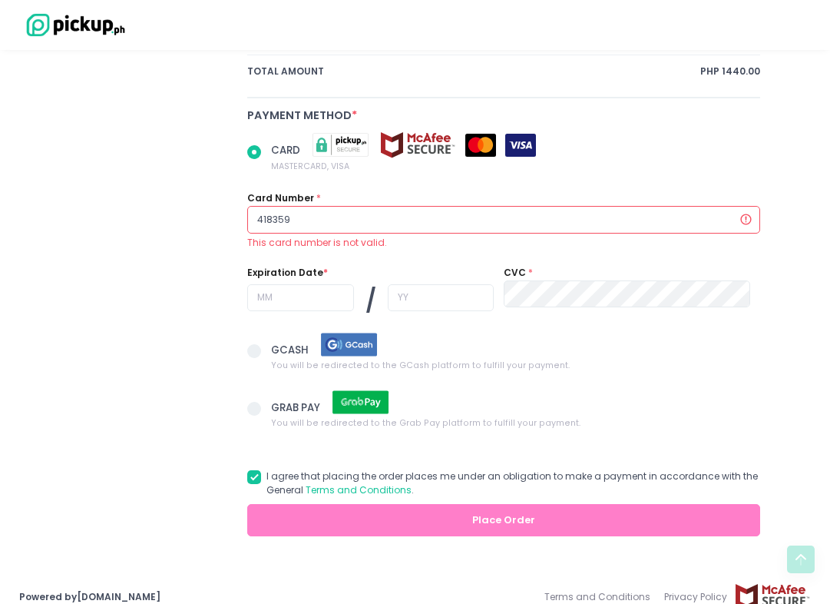
radio input "true"
type input "4183590"
radio input "true"
type input "41835907"
radio input "true"
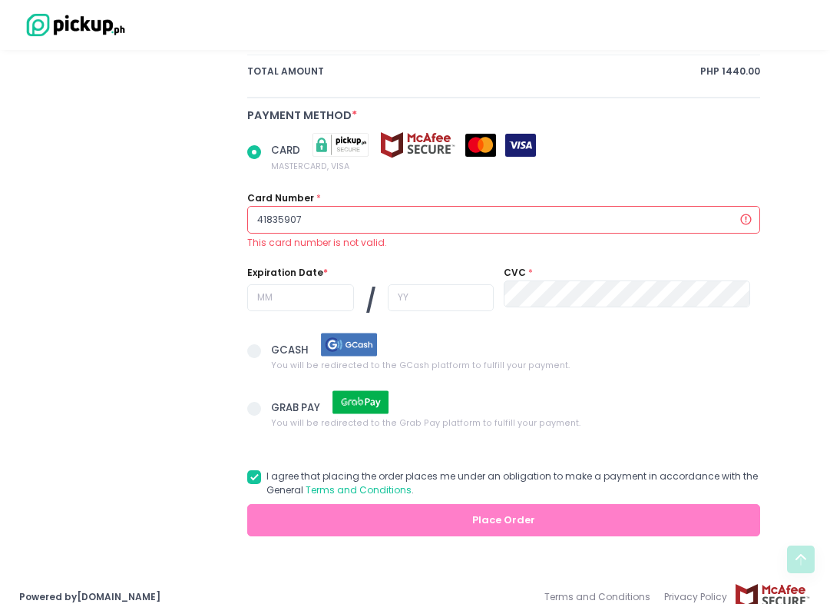
type input "418359075"
radio input "true"
type input "4183590752"
radio input "true"
type input "41835907521"
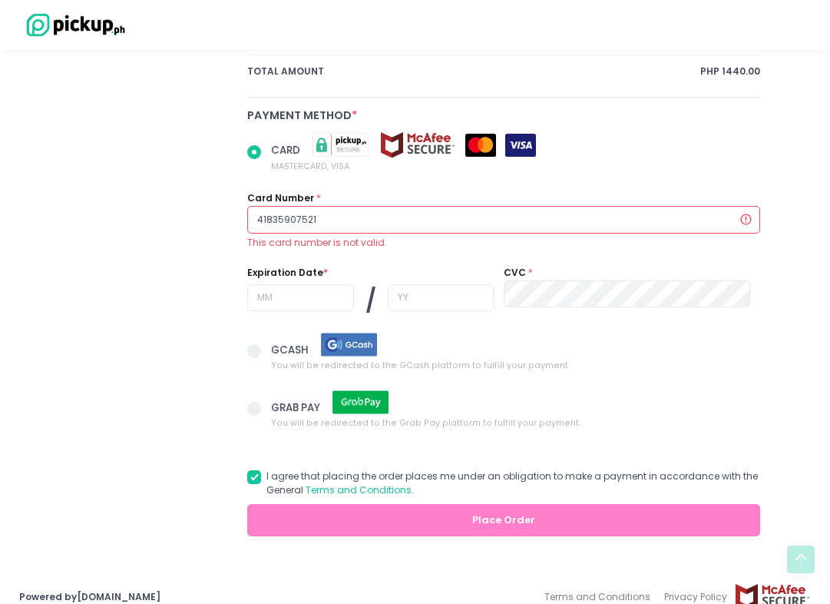
radio input "true"
type input "418359075211"
radio input "true"
type input "4183590752113"
radio input "true"
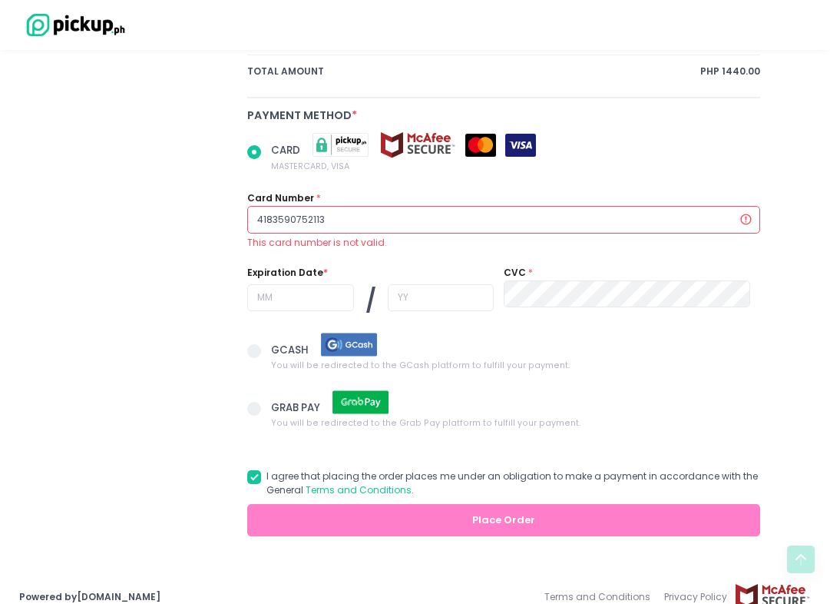
type input "41835907521136"
radio input "true"
type input "418359075211367"
radio input "true"
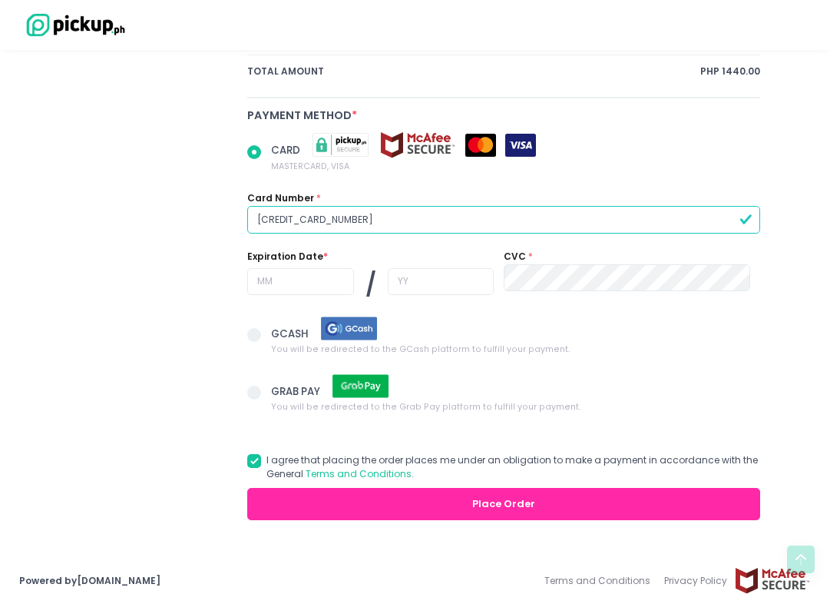
type input "[CREDIT_CARD_NUMBER]"
click at [299, 277] on input "text" at bounding box center [300, 282] width 107 height 28
radio input "true"
type input "0"
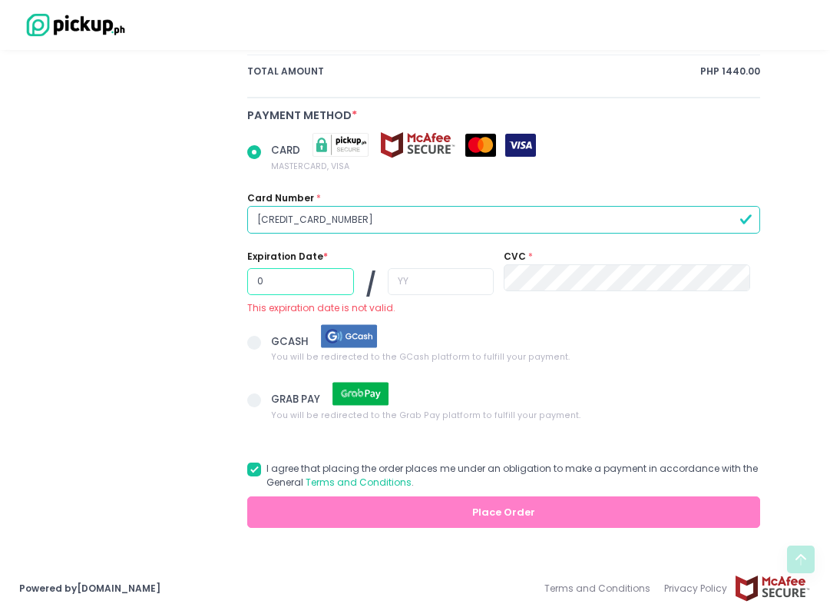
radio input "true"
type input "08"
radio input "true"
type input "2"
radio input "true"
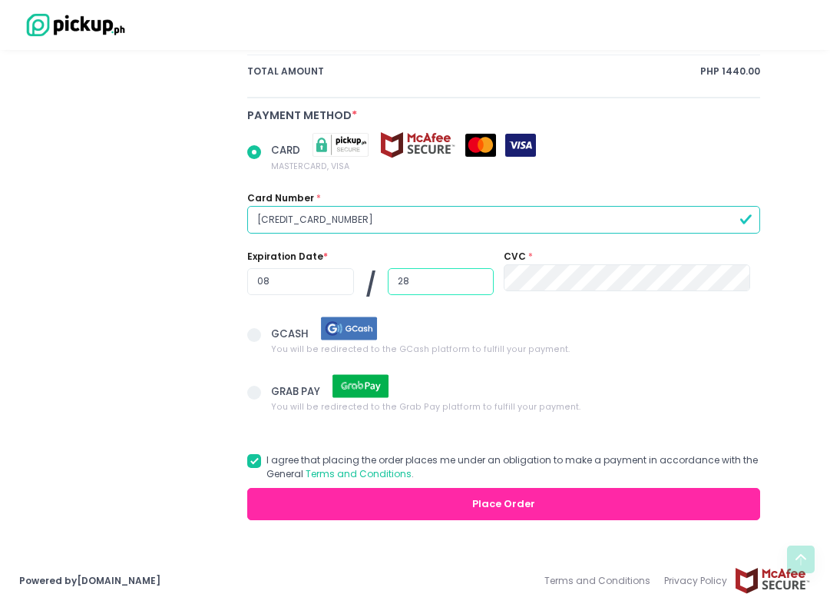
type input "28"
click at [538, 497] on button "Place Order" at bounding box center [503, 503] width 512 height 31
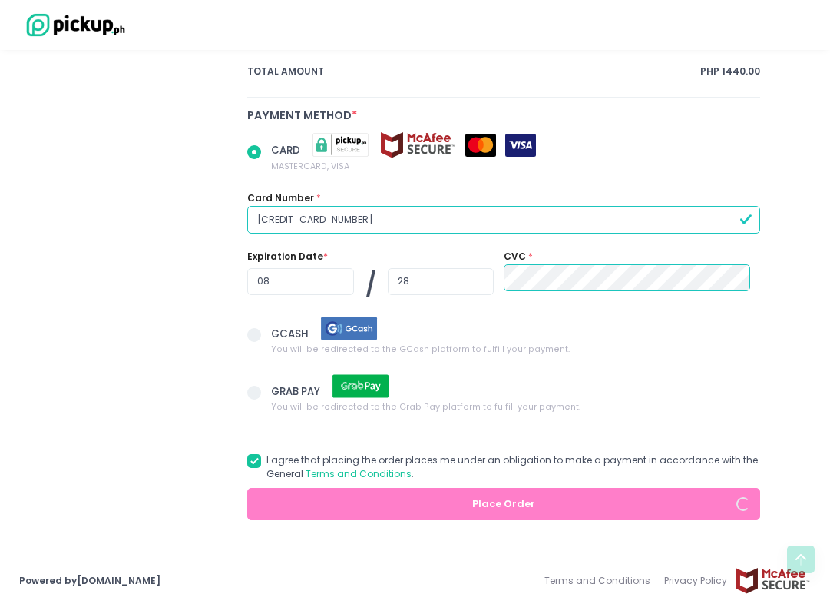
radio input "true"
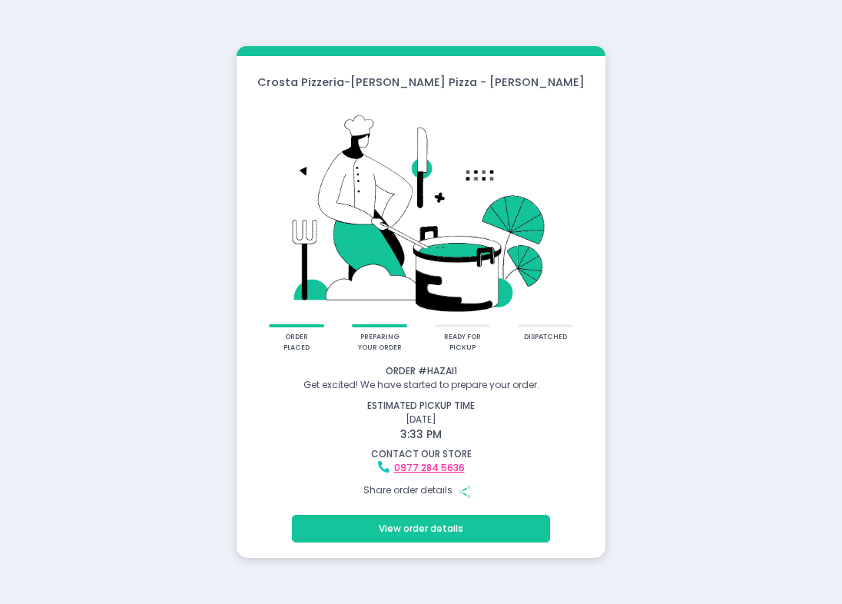
drag, startPoint x: 660, startPoint y: 168, endPoint x: 671, endPoint y: 93, distance: 76.2
click at [661, 165] on div "Crosta Pizzeria - Crosta Pizza - Salcedo order placed preparing your order read…" at bounding box center [421, 302] width 842 height 604
